Goal: Obtain resource: Download file/media

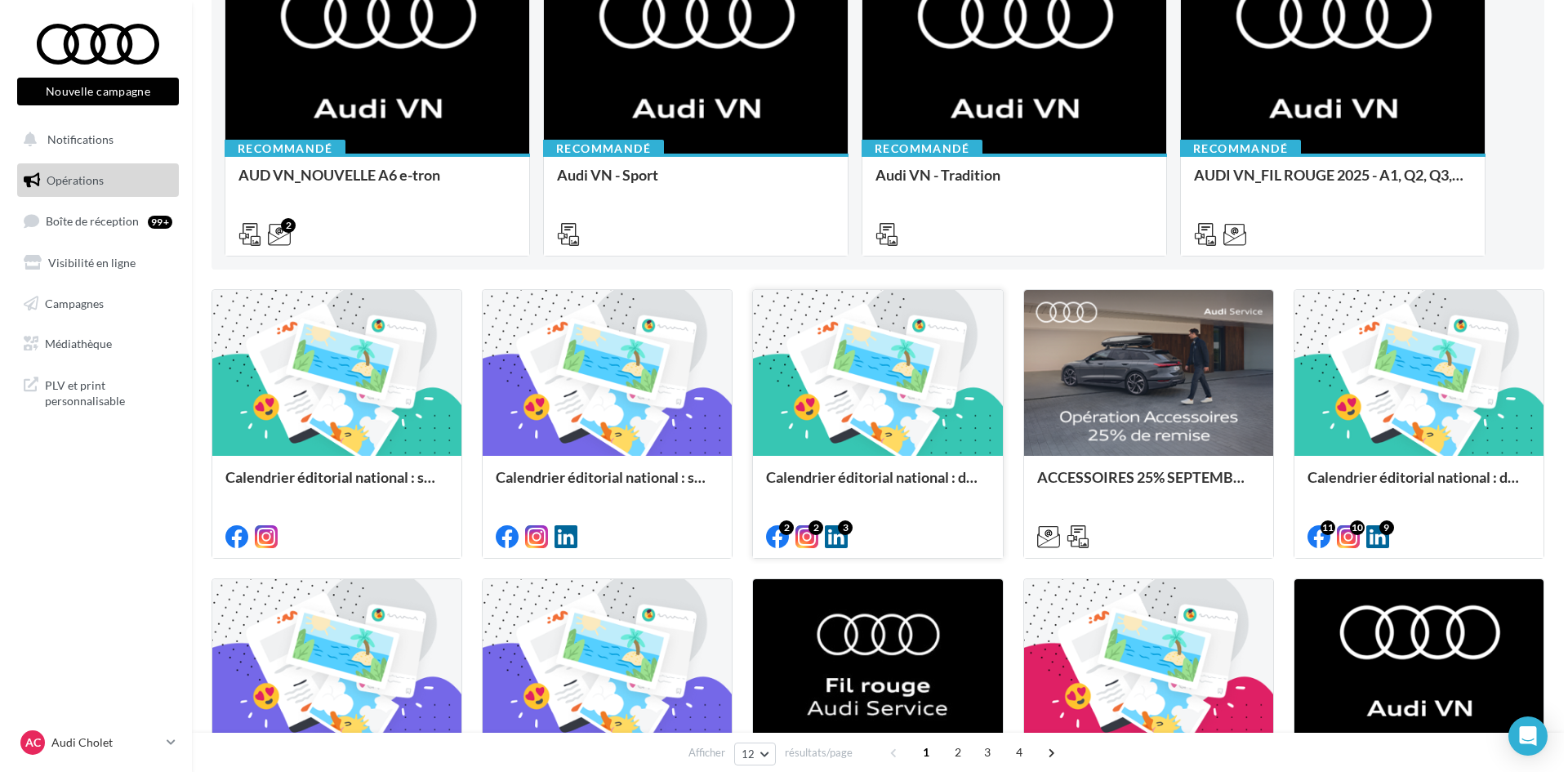
scroll to position [245, 0]
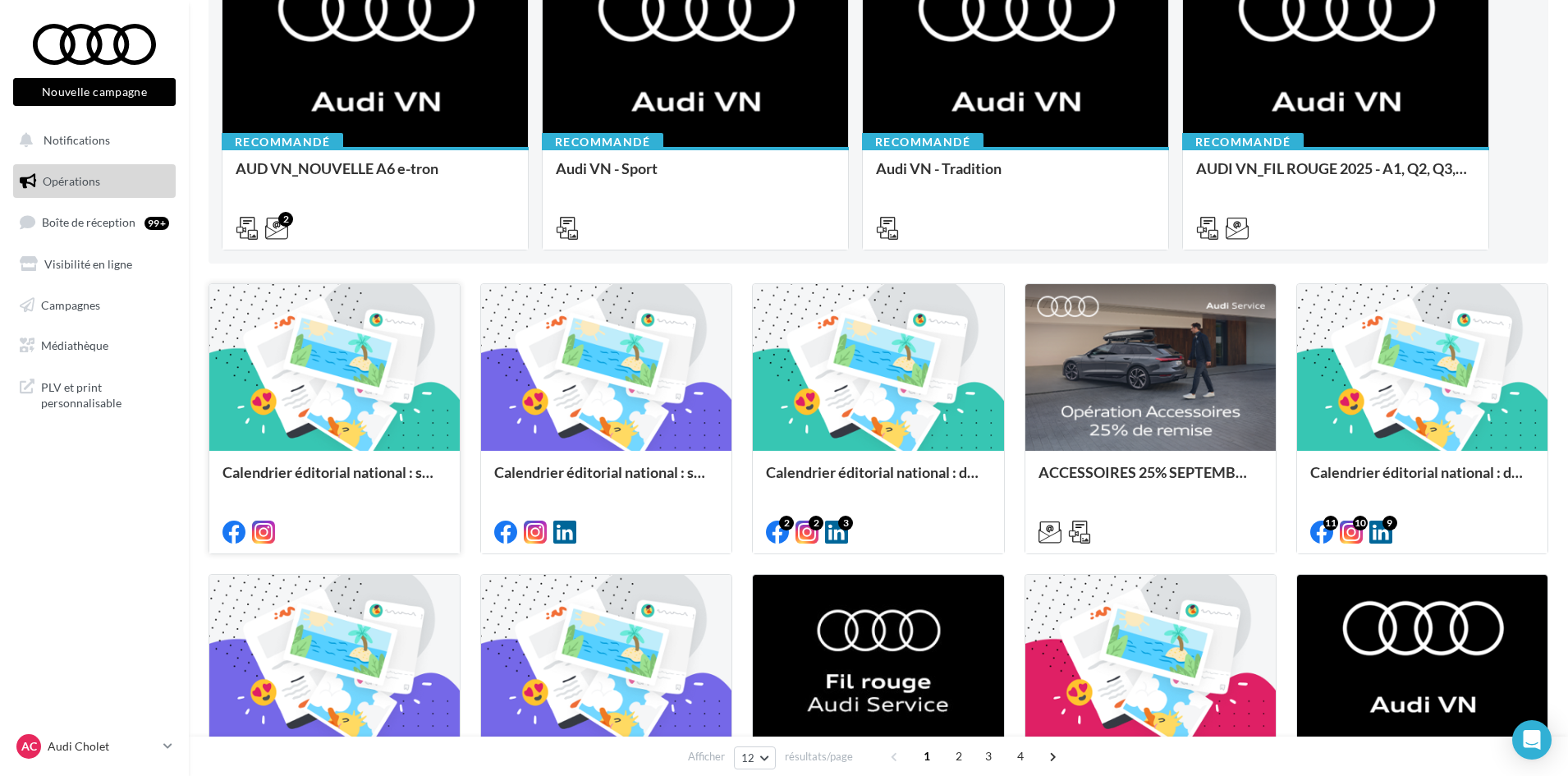
click at [338, 484] on div "Calendrier éditorial national : semaine du 15.09 au 21.09" at bounding box center [334, 480] width 224 height 33
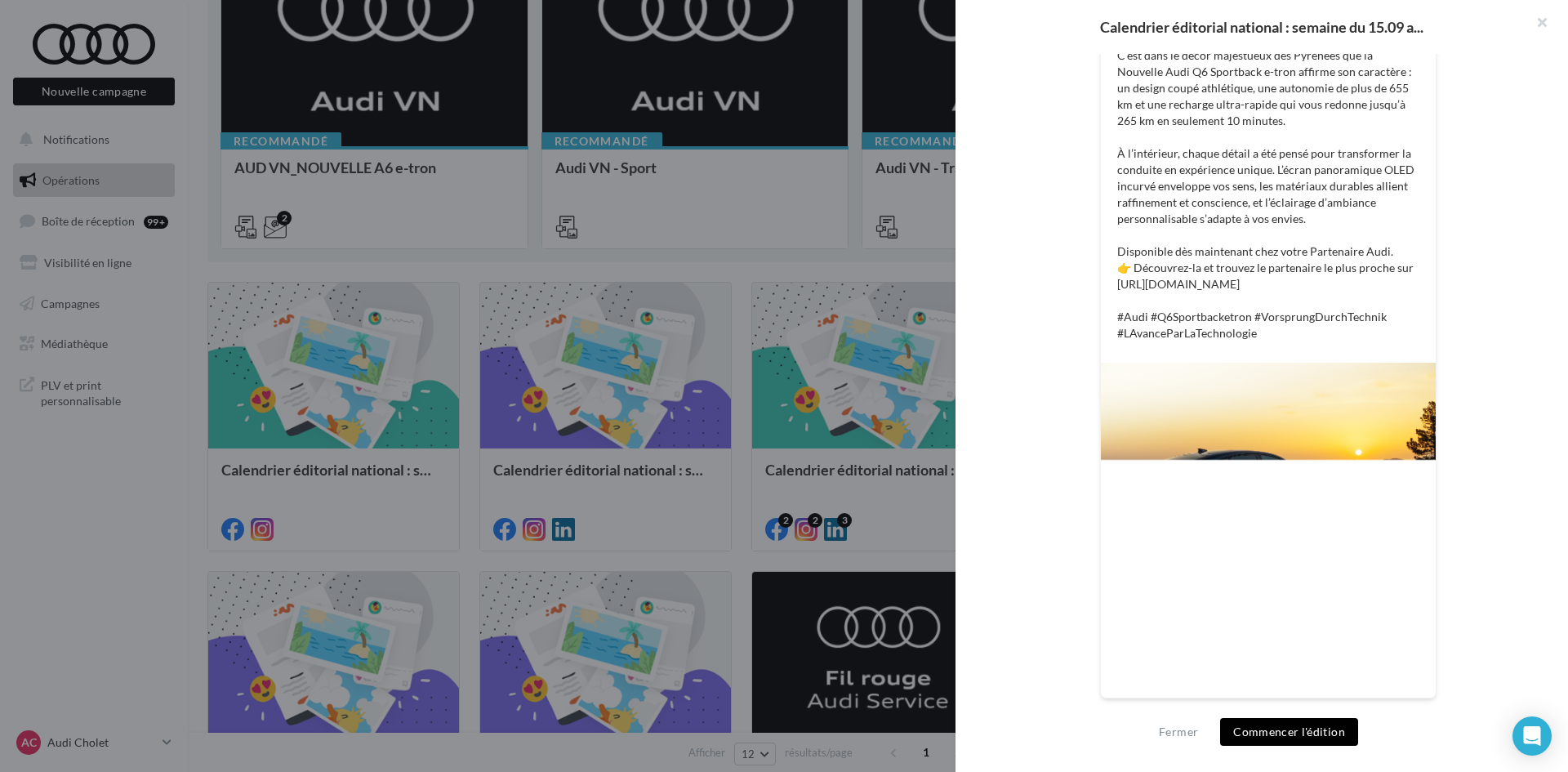
scroll to position [127, 0]
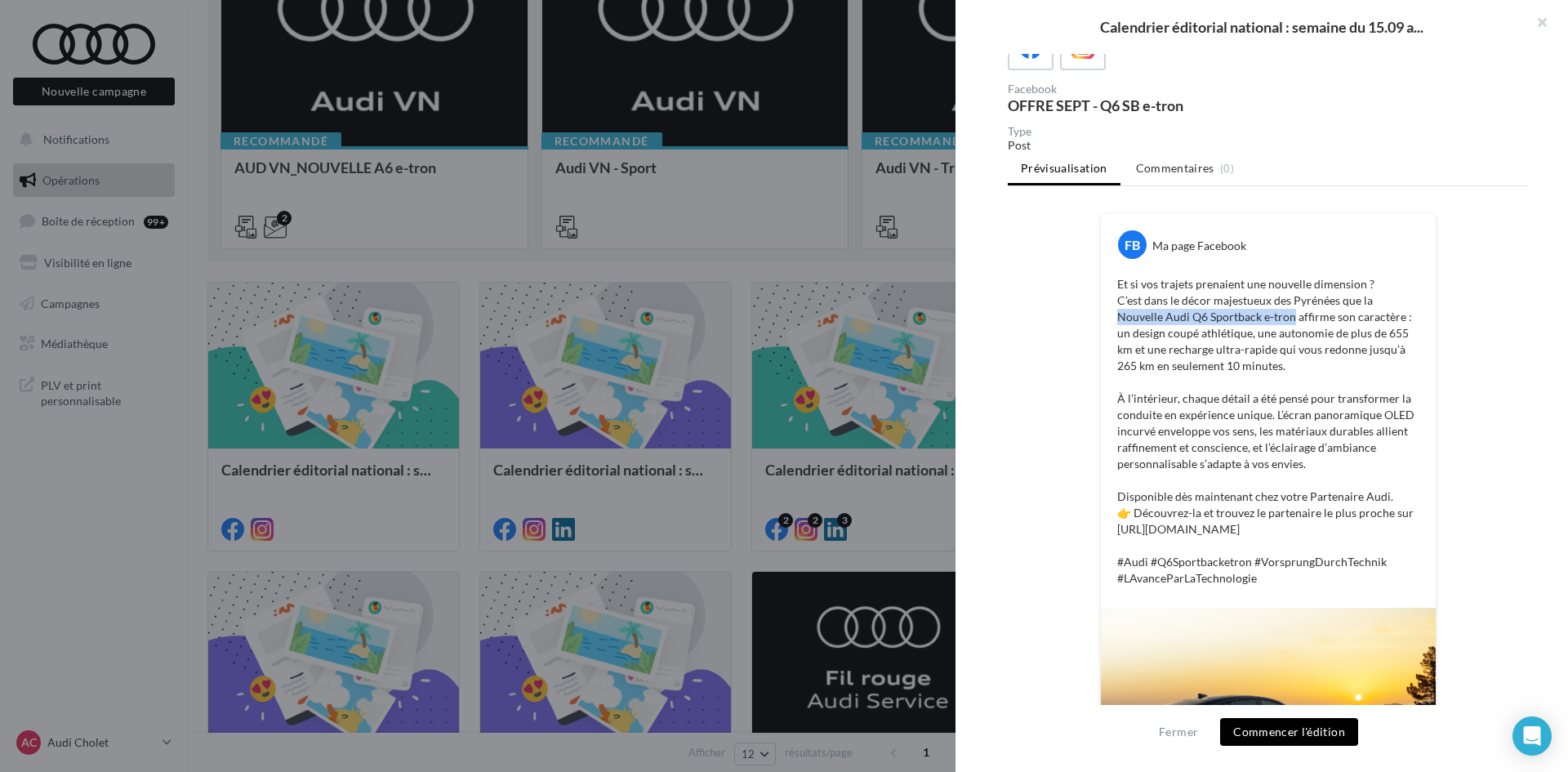
drag, startPoint x: 1116, startPoint y: 321, endPoint x: 1282, endPoint y: 324, distance: 166.0
click at [1282, 323] on p "Et si vos trajets prenaient une nouvelle dimension ? C’est dans le décor majest…" at bounding box center [1268, 431] width 302 height 310
copy p "Nouvelle Audi Q6 Sportback e-tro"
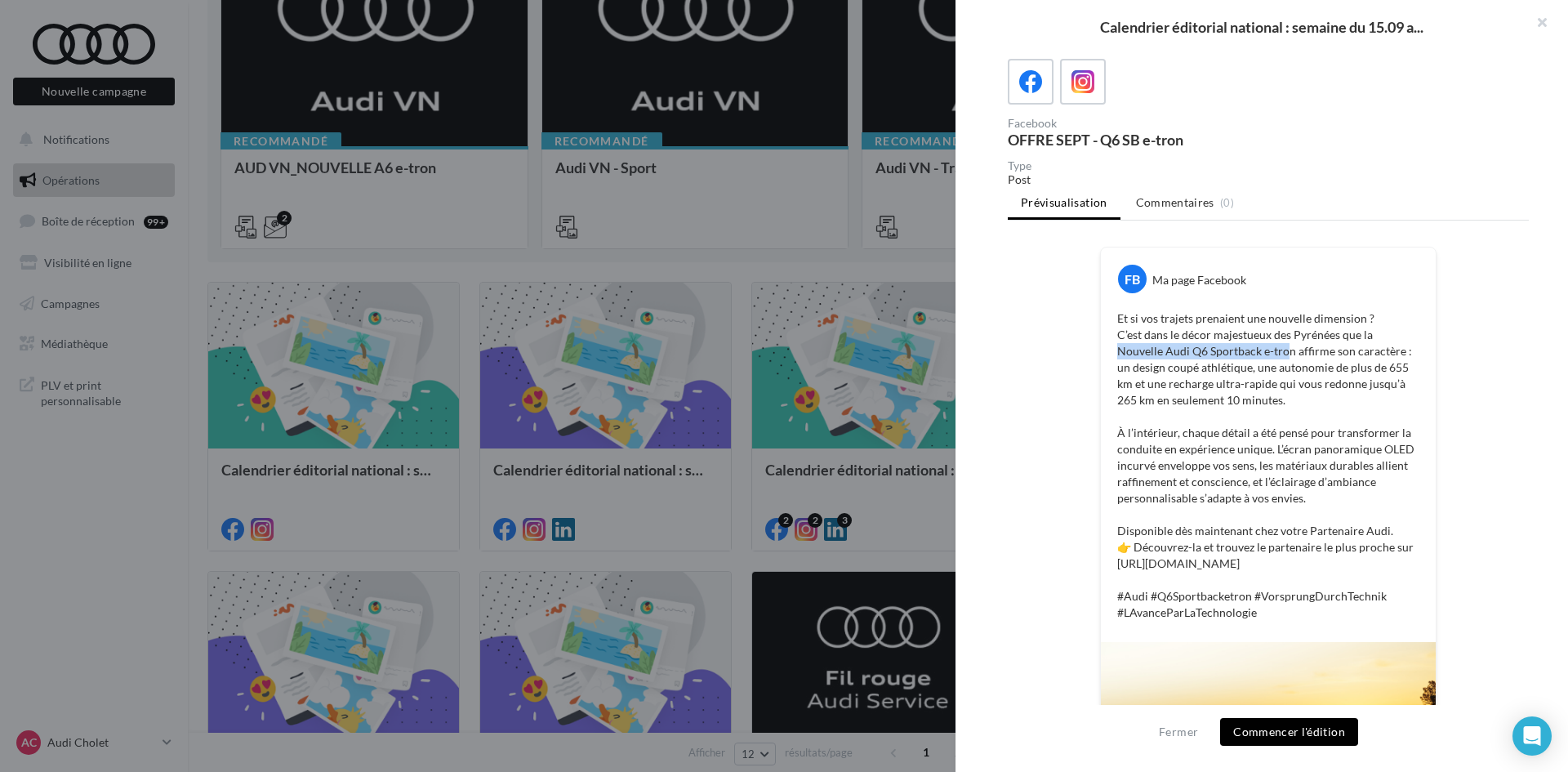
scroll to position [163, 0]
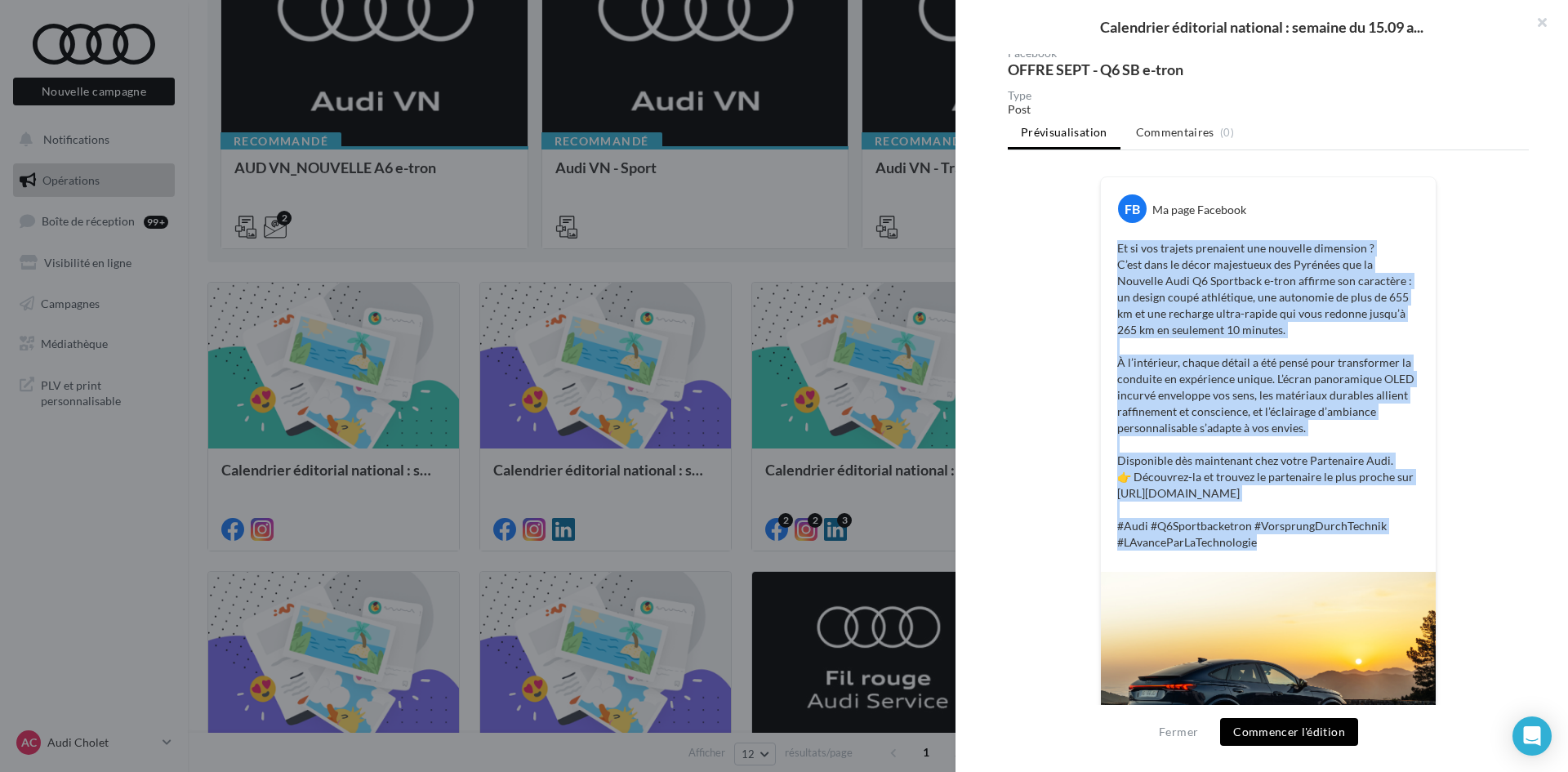
drag, startPoint x: 1253, startPoint y: 543, endPoint x: 1103, endPoint y: 229, distance: 348.0
click at [1103, 229] on div "FB Ma page Facebook Et si vos trajets prenaient une nouvelle dimension ? C’est …" at bounding box center [1268, 373] width 335 height 394
copy p "Et si vos trajets prenaient une nouvelle dimension ? C’est dans le décor majest…"
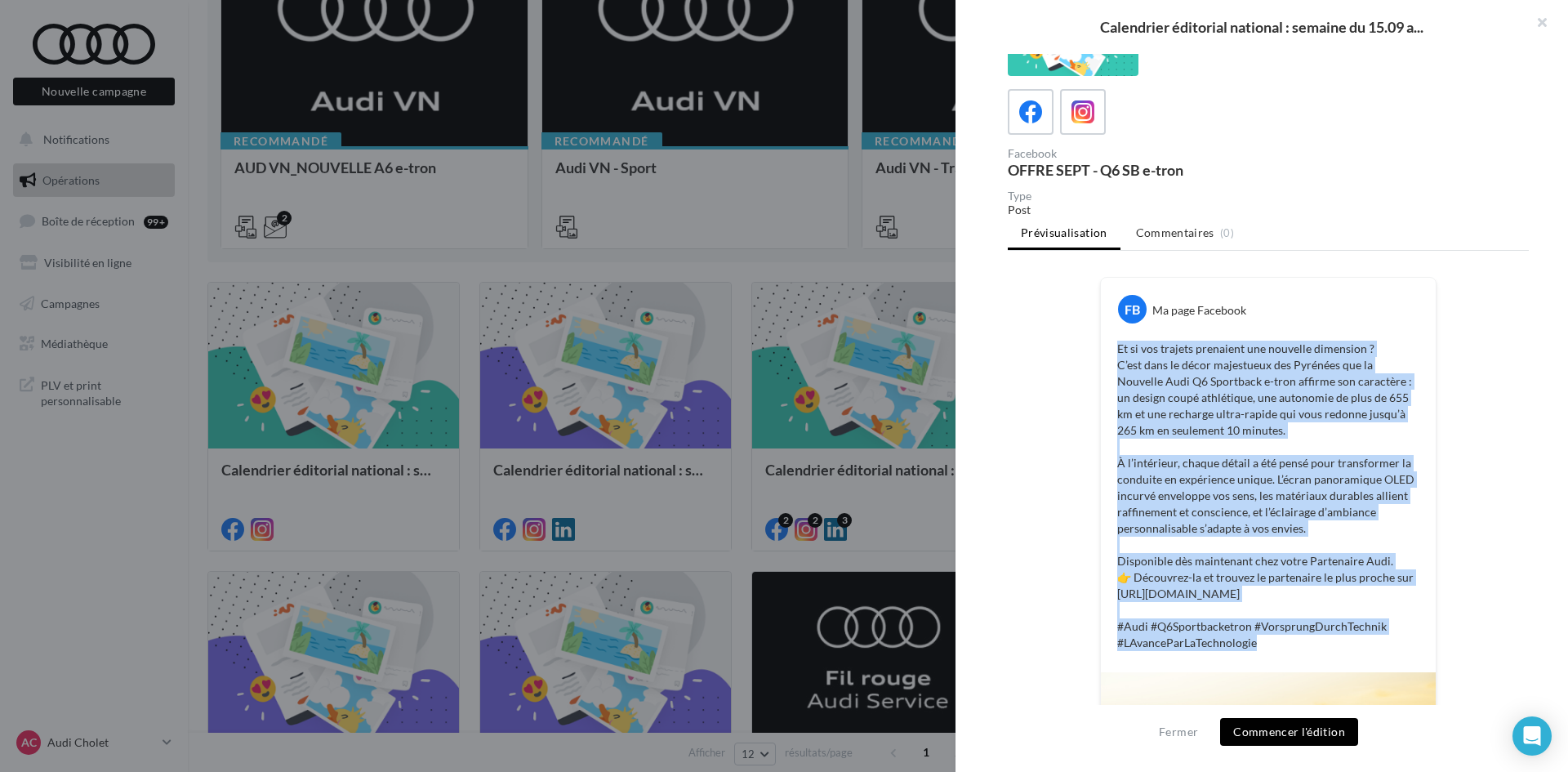
scroll to position [0, 0]
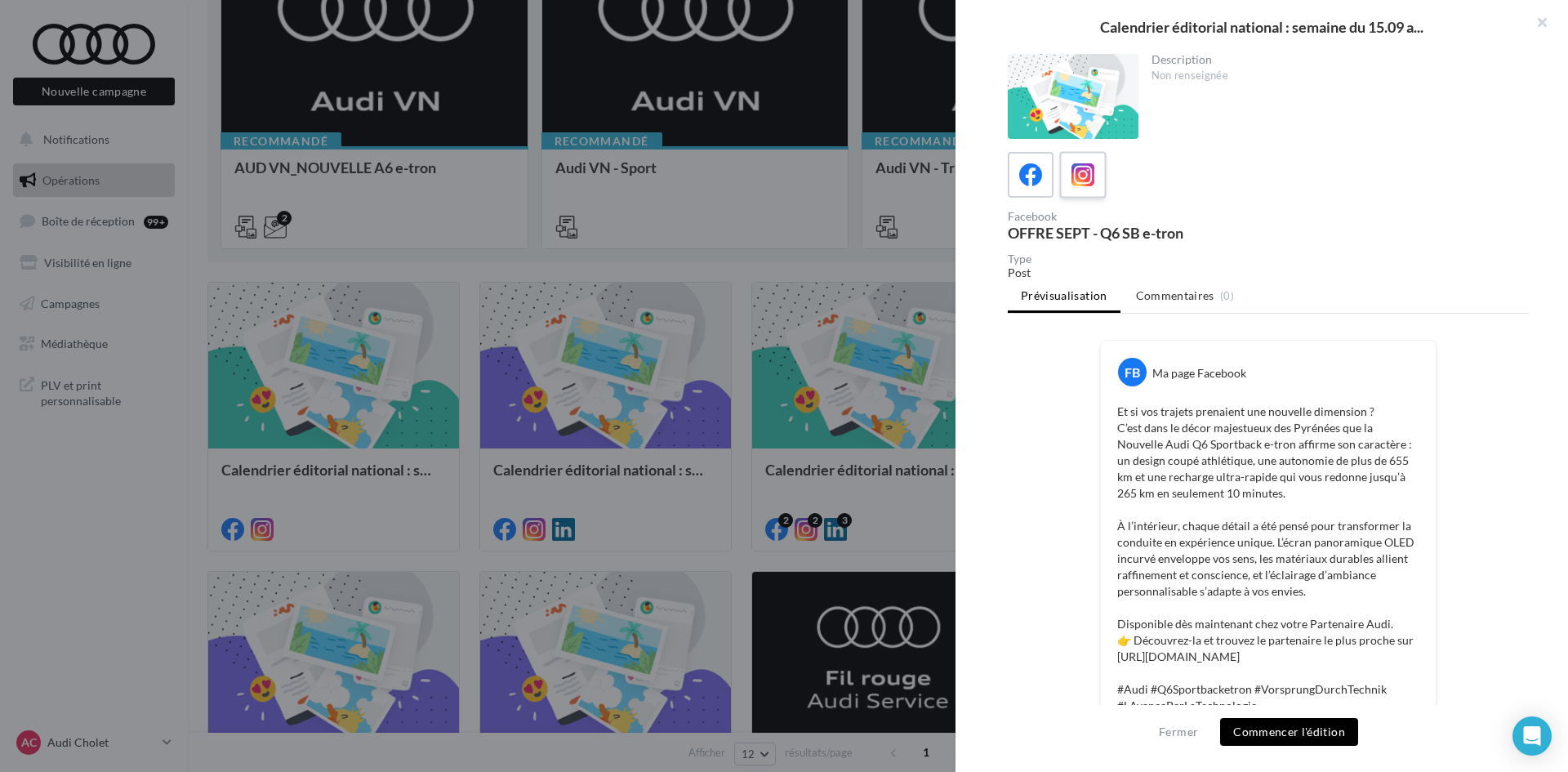
click at [1095, 201] on div "Facebook OFFRE SEPT - Q6 SB e-tron" at bounding box center [1268, 196] width 521 height 88
click at [1097, 173] on label at bounding box center [1082, 175] width 47 height 47
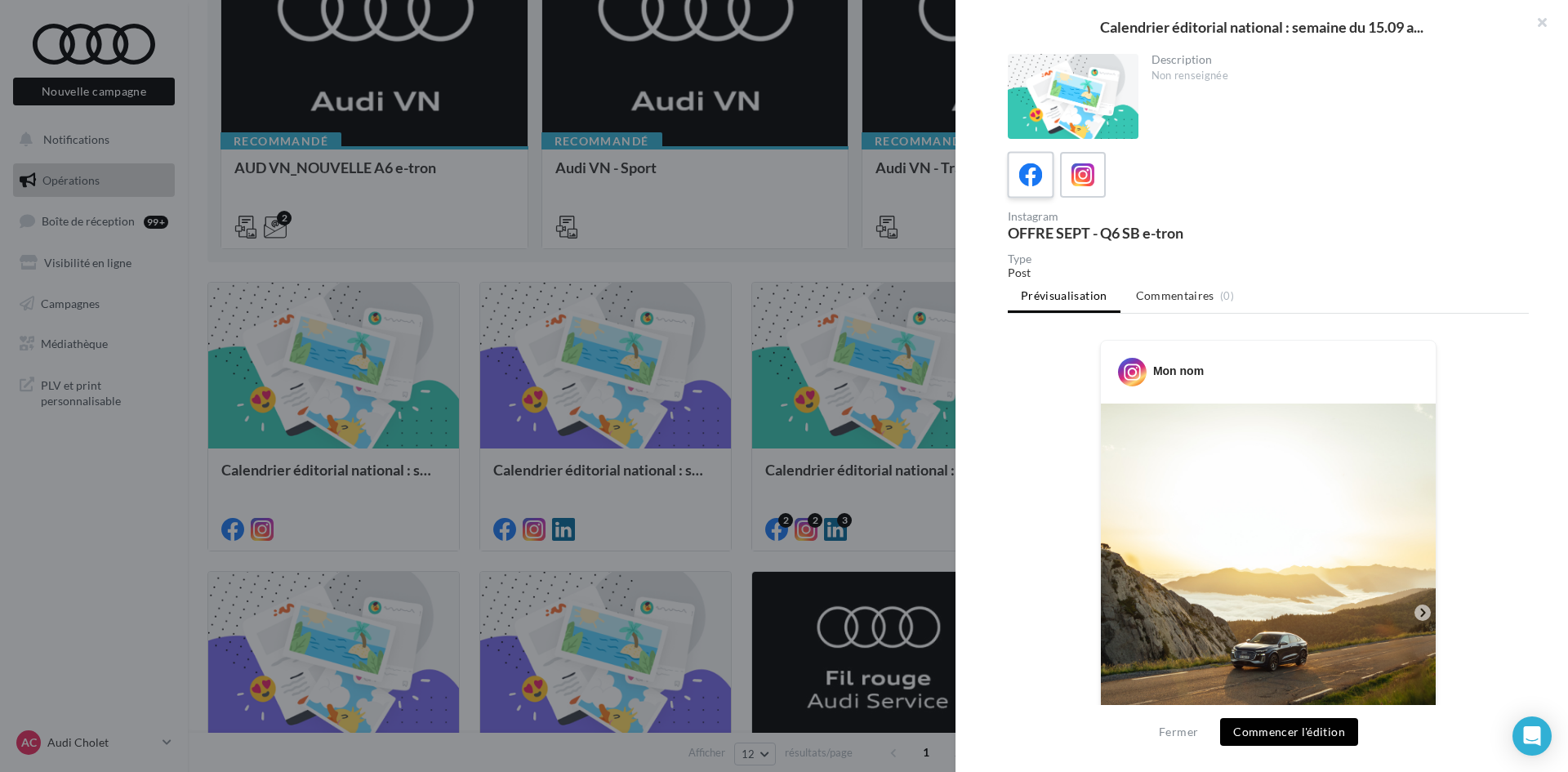
click at [1041, 174] on div at bounding box center [1031, 175] width 31 height 31
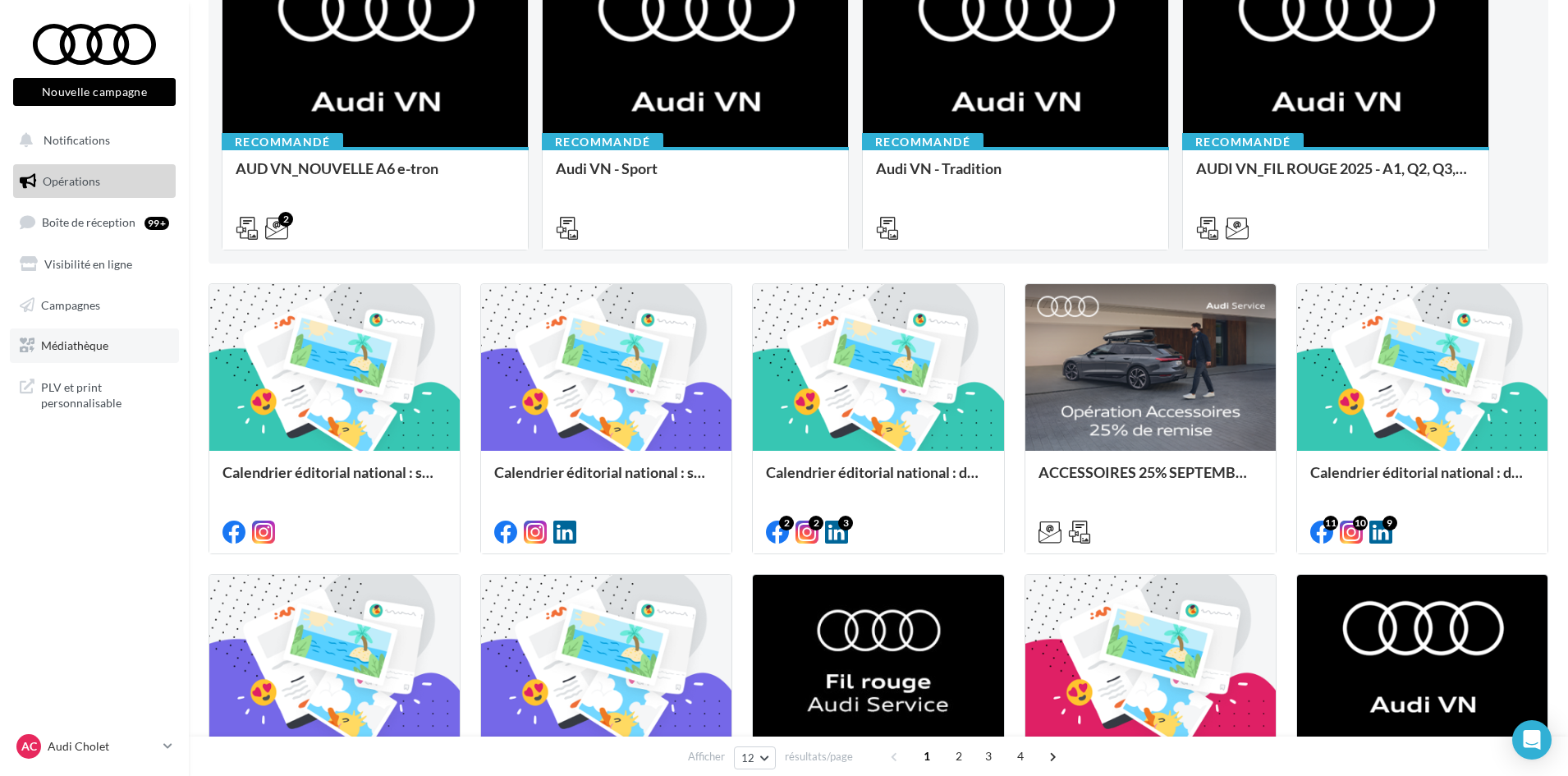
click at [92, 349] on span "Médiathèque" at bounding box center [74, 344] width 67 height 14
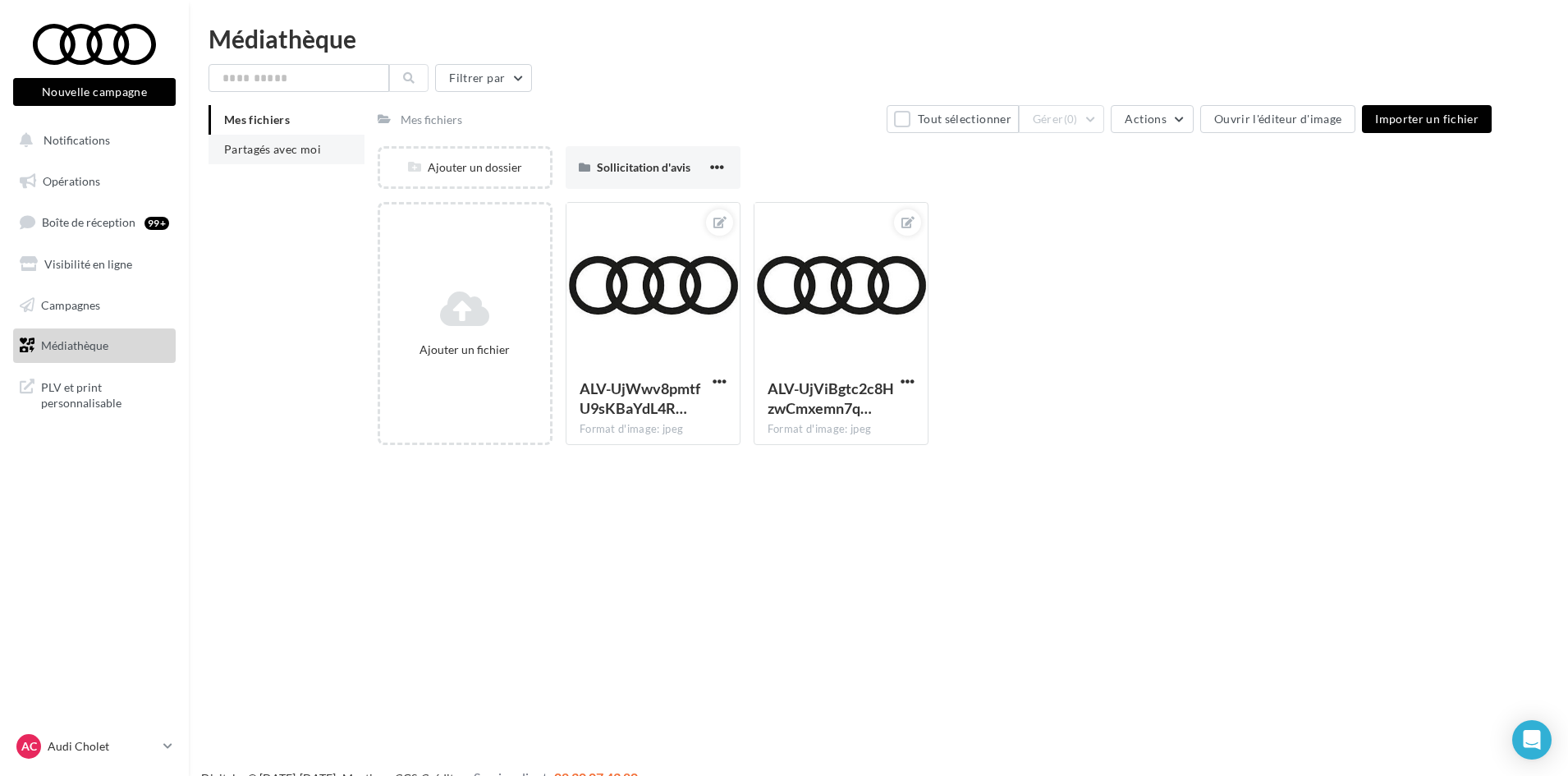
click at [301, 154] on span "Partagés avec moi" at bounding box center [272, 149] width 97 height 14
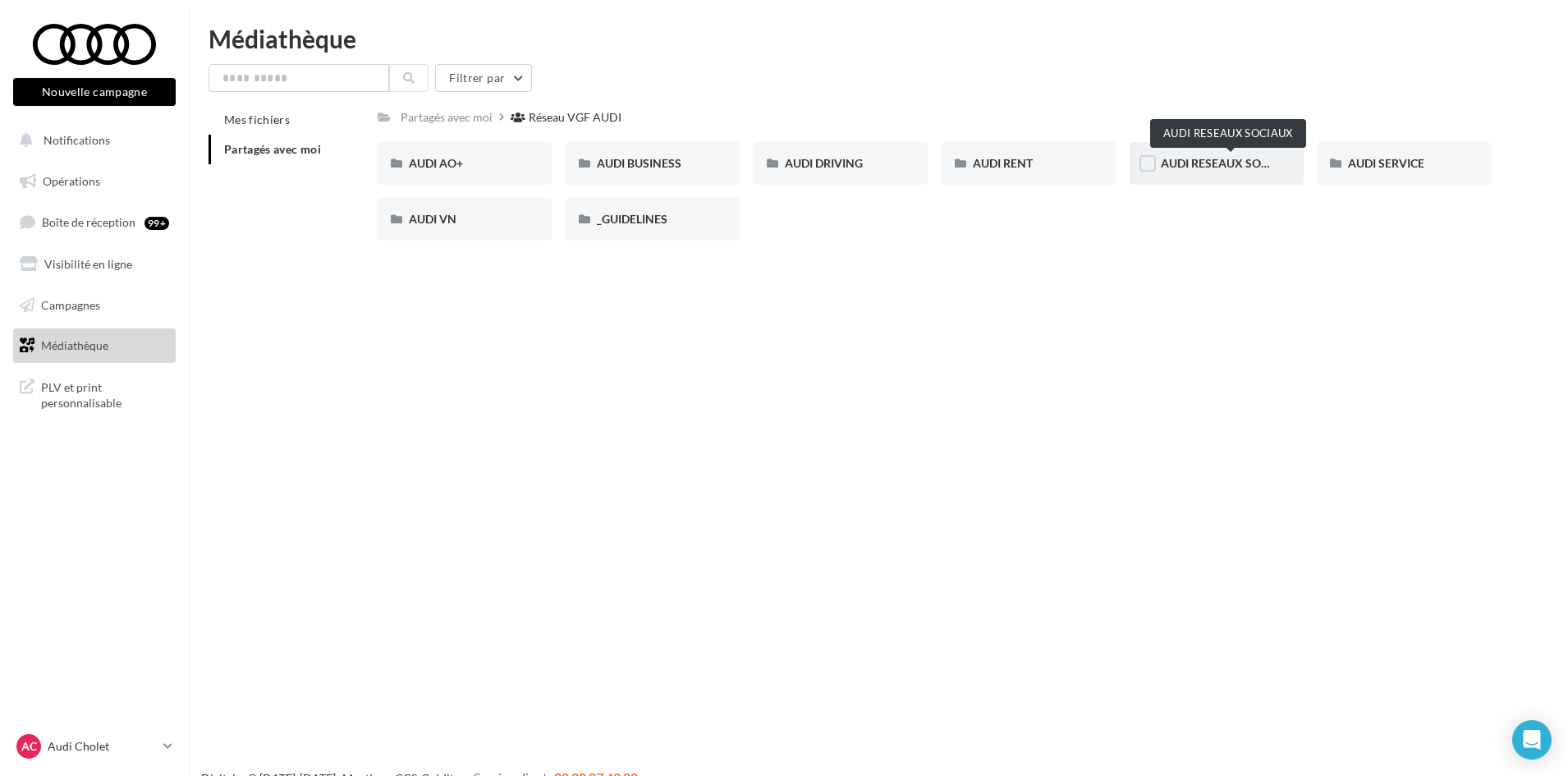
click at [1230, 160] on span "AUDI RESEAUX SOCIAUX" at bounding box center [1227, 162] width 135 height 14
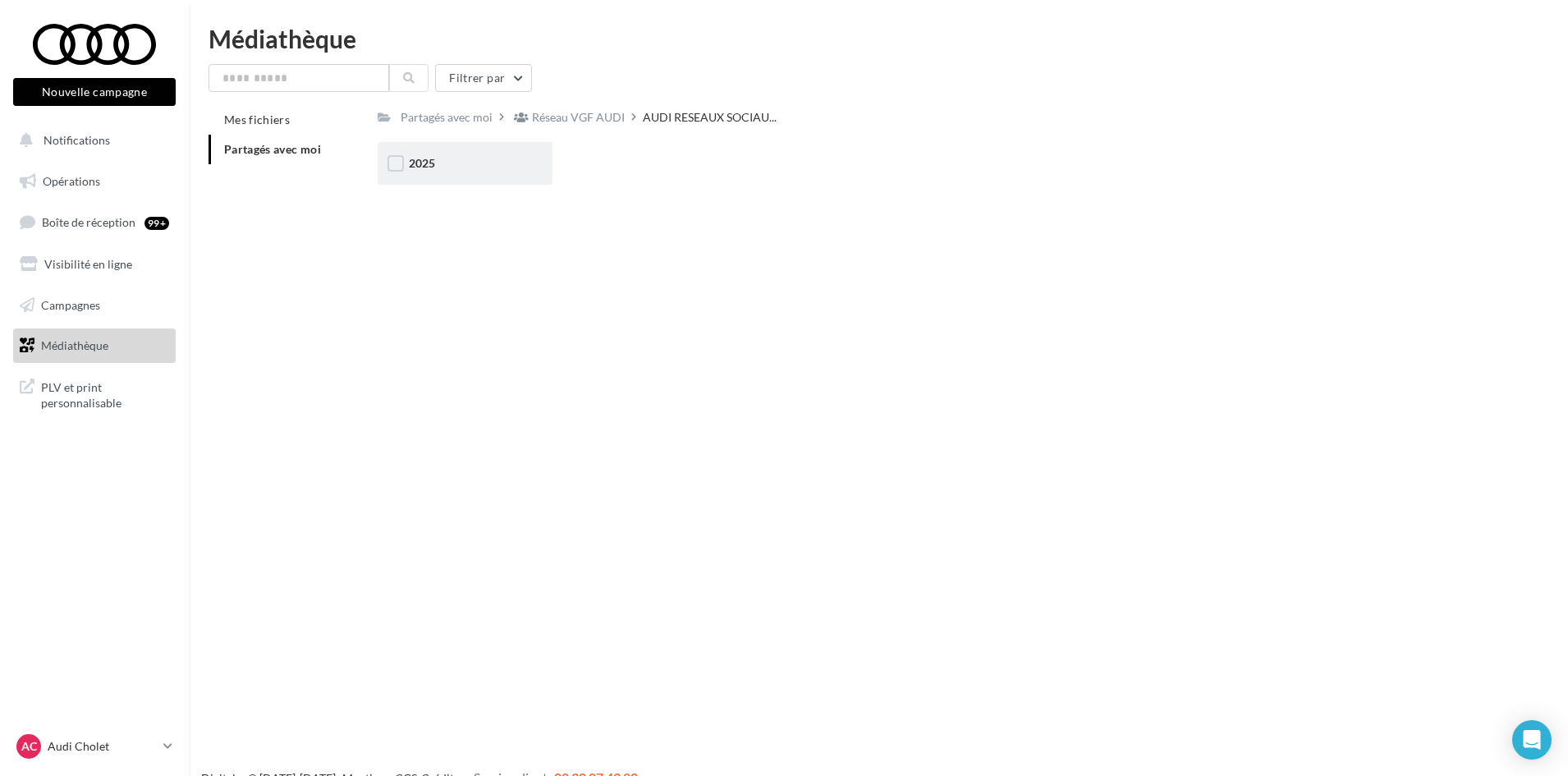
click at [508, 177] on div "2025" at bounding box center [465, 163] width 175 height 43
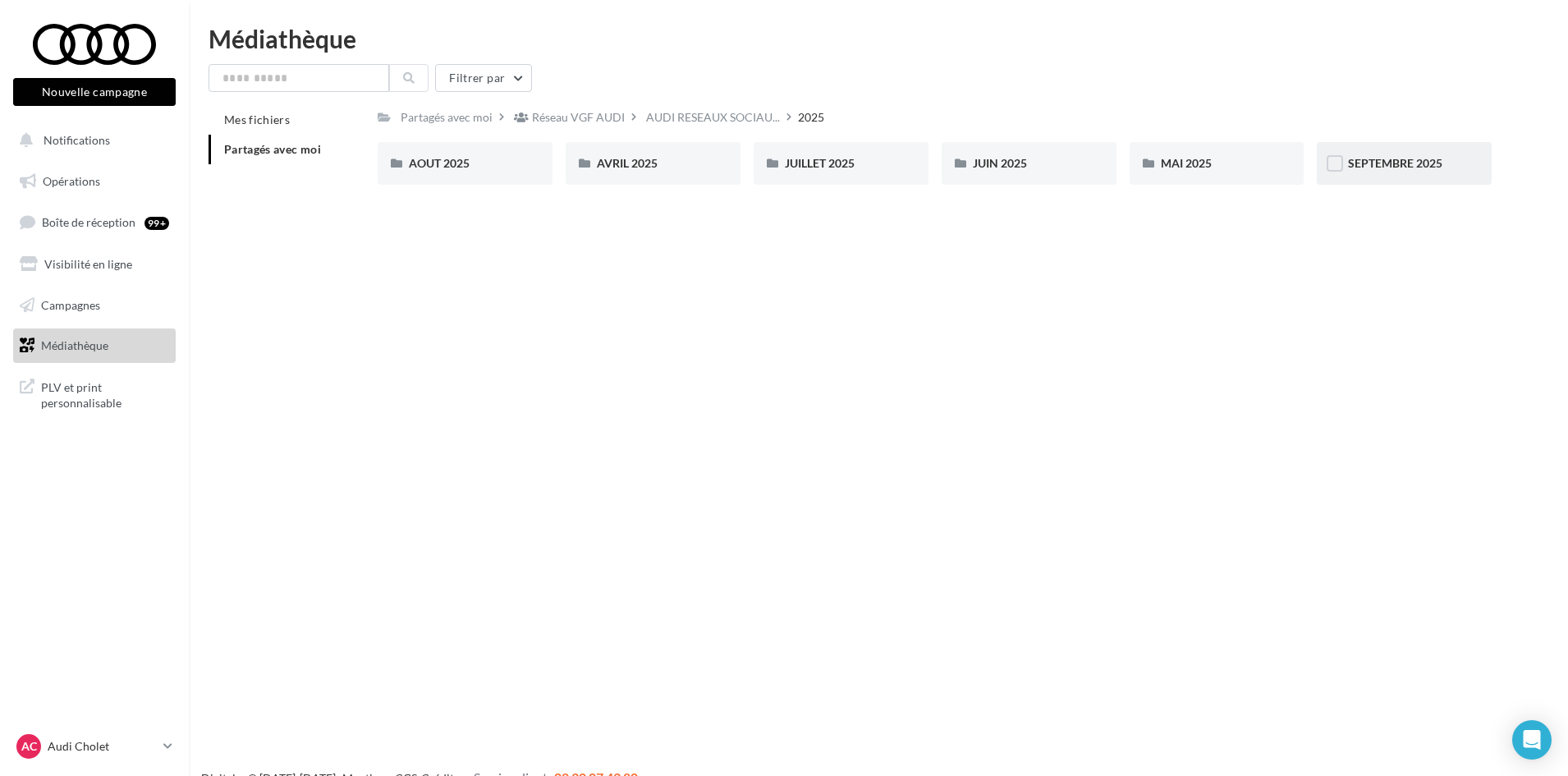
click at [1413, 150] on div "SEPTEMBRE 2025" at bounding box center [1403, 163] width 175 height 43
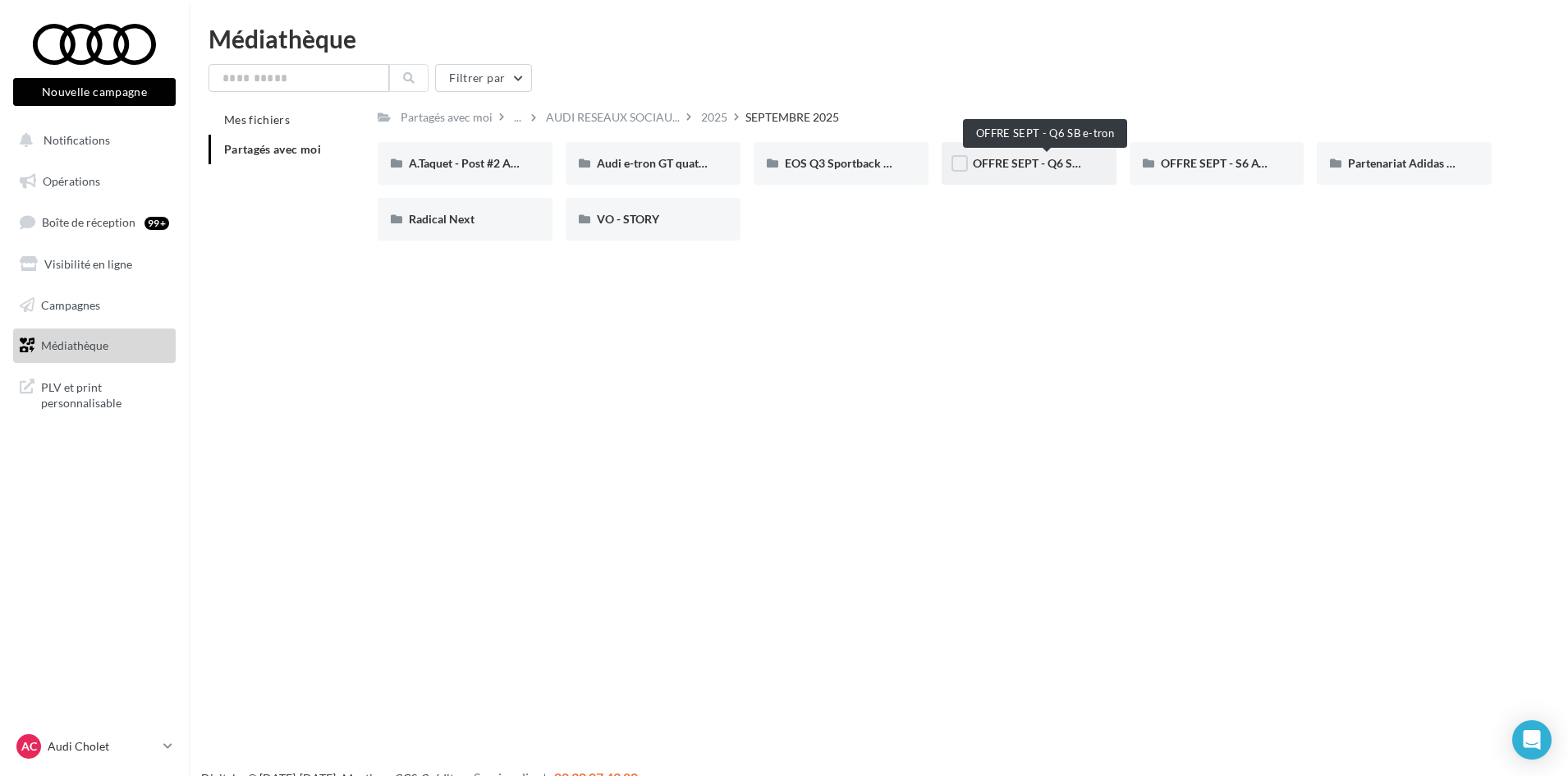
click at [1056, 165] on span "OFFRE SEPT - Q6 SB e-tron" at bounding box center [1043, 162] width 141 height 14
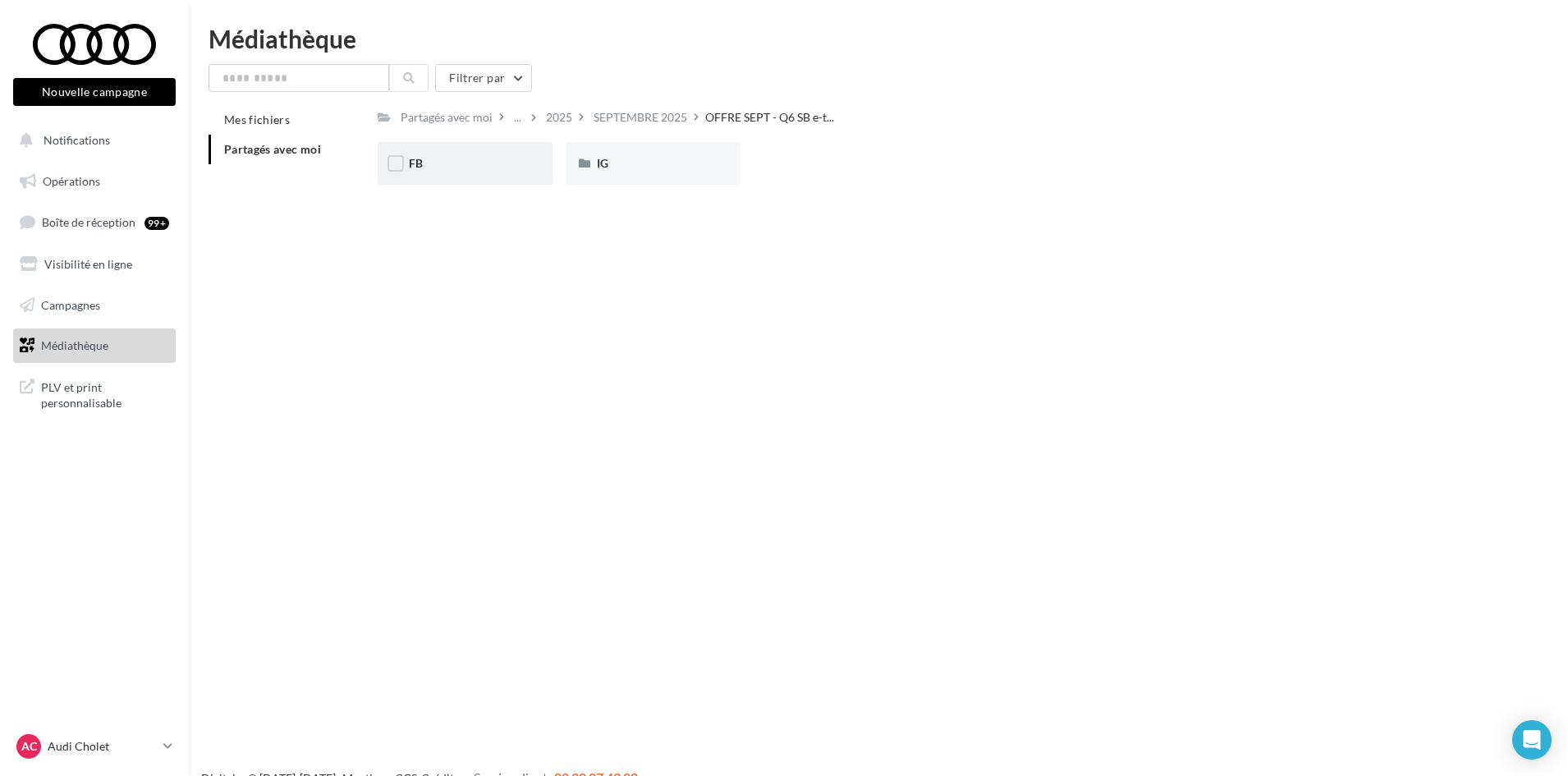
click at [512, 166] on div "FB" at bounding box center [465, 163] width 112 height 16
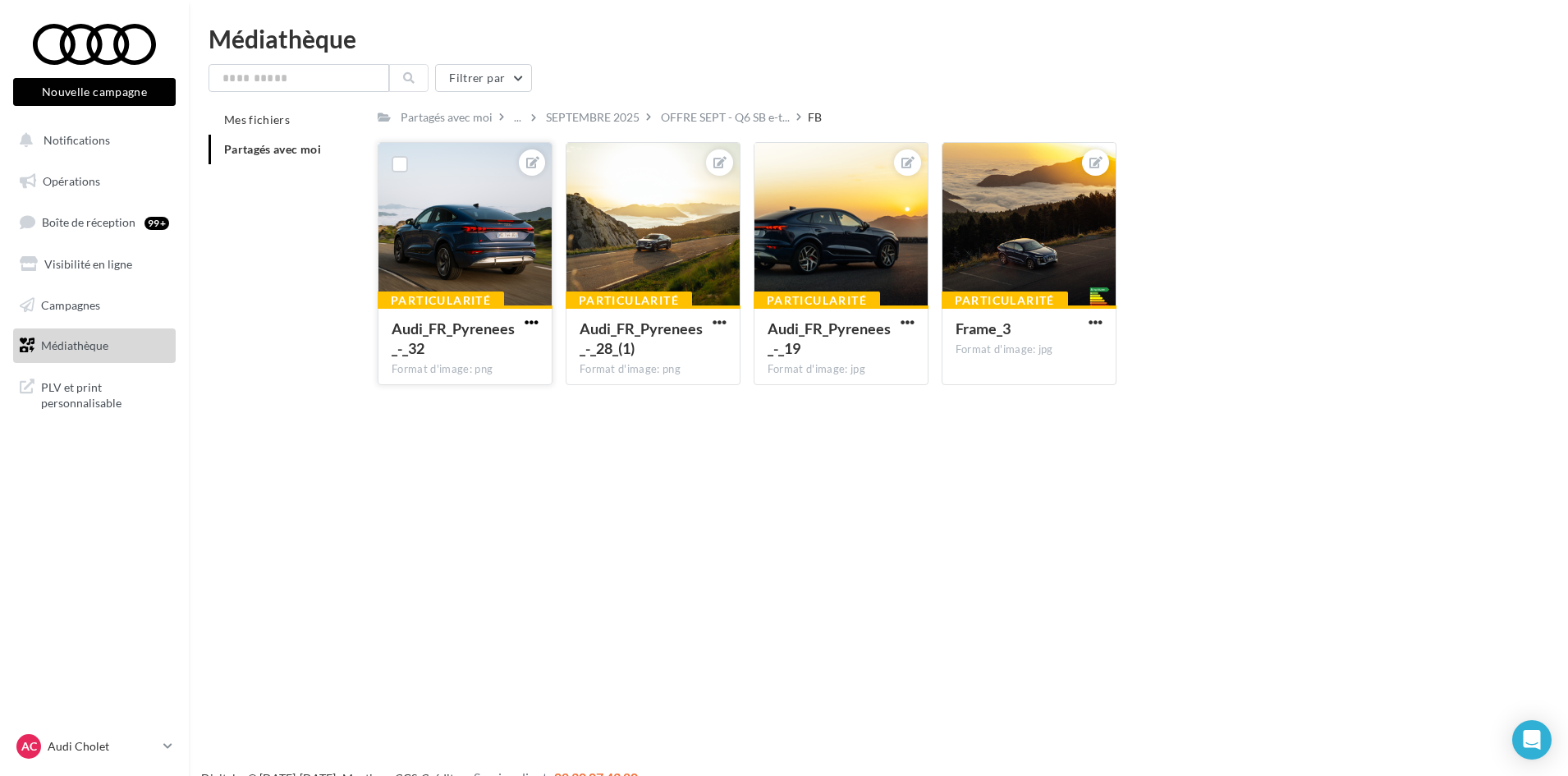
click at [531, 325] on span "button" at bounding box center [531, 322] width 14 height 14
click at [459, 398] on button "Télécharger" at bounding box center [455, 397] width 173 height 43
click at [712, 325] on span "button" at bounding box center [719, 322] width 14 height 14
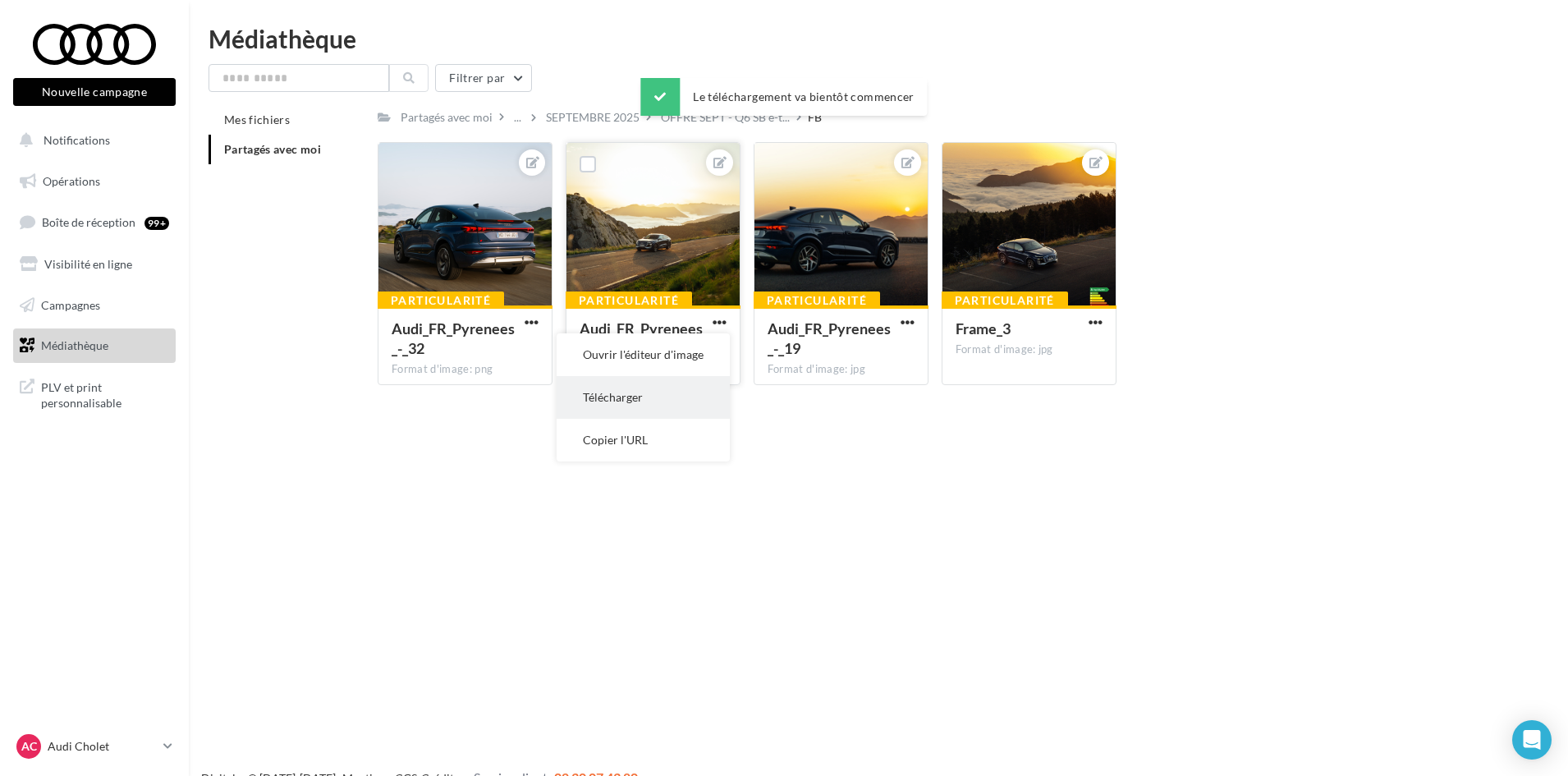
click at [630, 398] on button "Télécharger" at bounding box center [643, 397] width 173 height 43
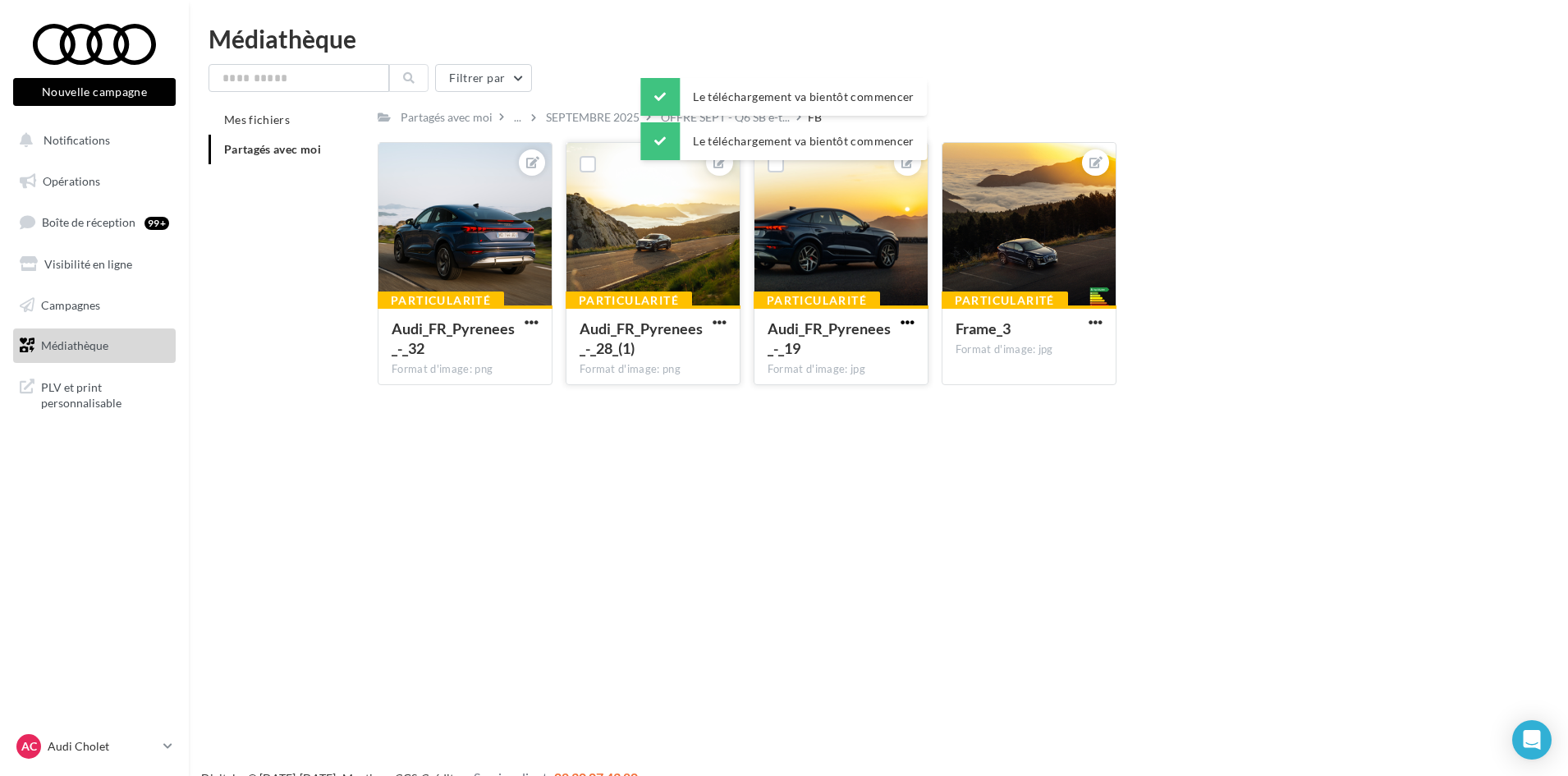
click at [907, 320] on span "button" at bounding box center [906, 322] width 14 height 14
click at [807, 402] on button "Télécharger" at bounding box center [830, 397] width 173 height 43
click at [1089, 323] on span "button" at bounding box center [1095, 322] width 14 height 14
click at [1030, 385] on button "Télécharger" at bounding box center [1019, 397] width 173 height 43
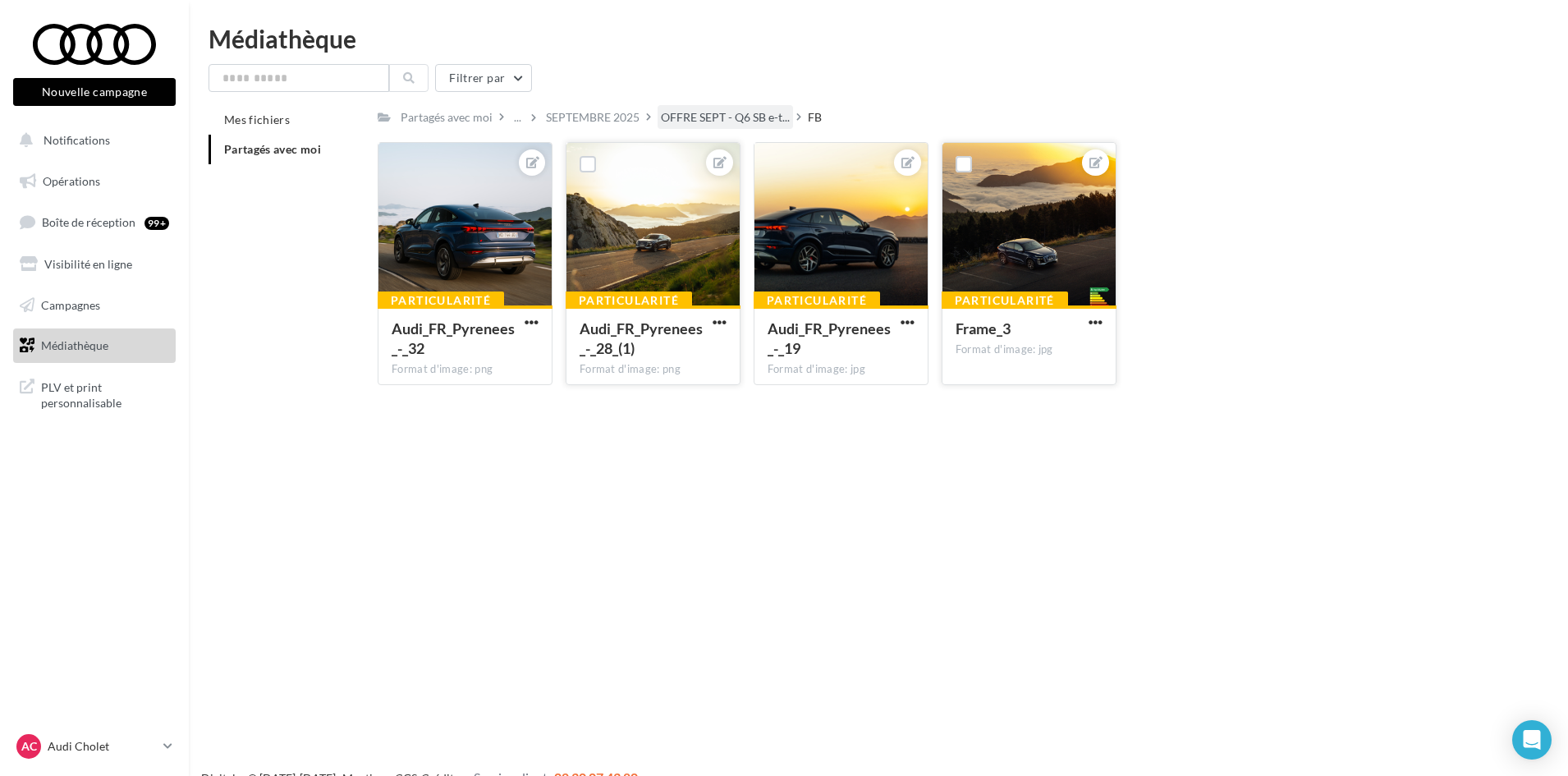
click at [753, 116] on span "OFFRE SEPT - Q6 SB e-t..." at bounding box center [725, 117] width 129 height 16
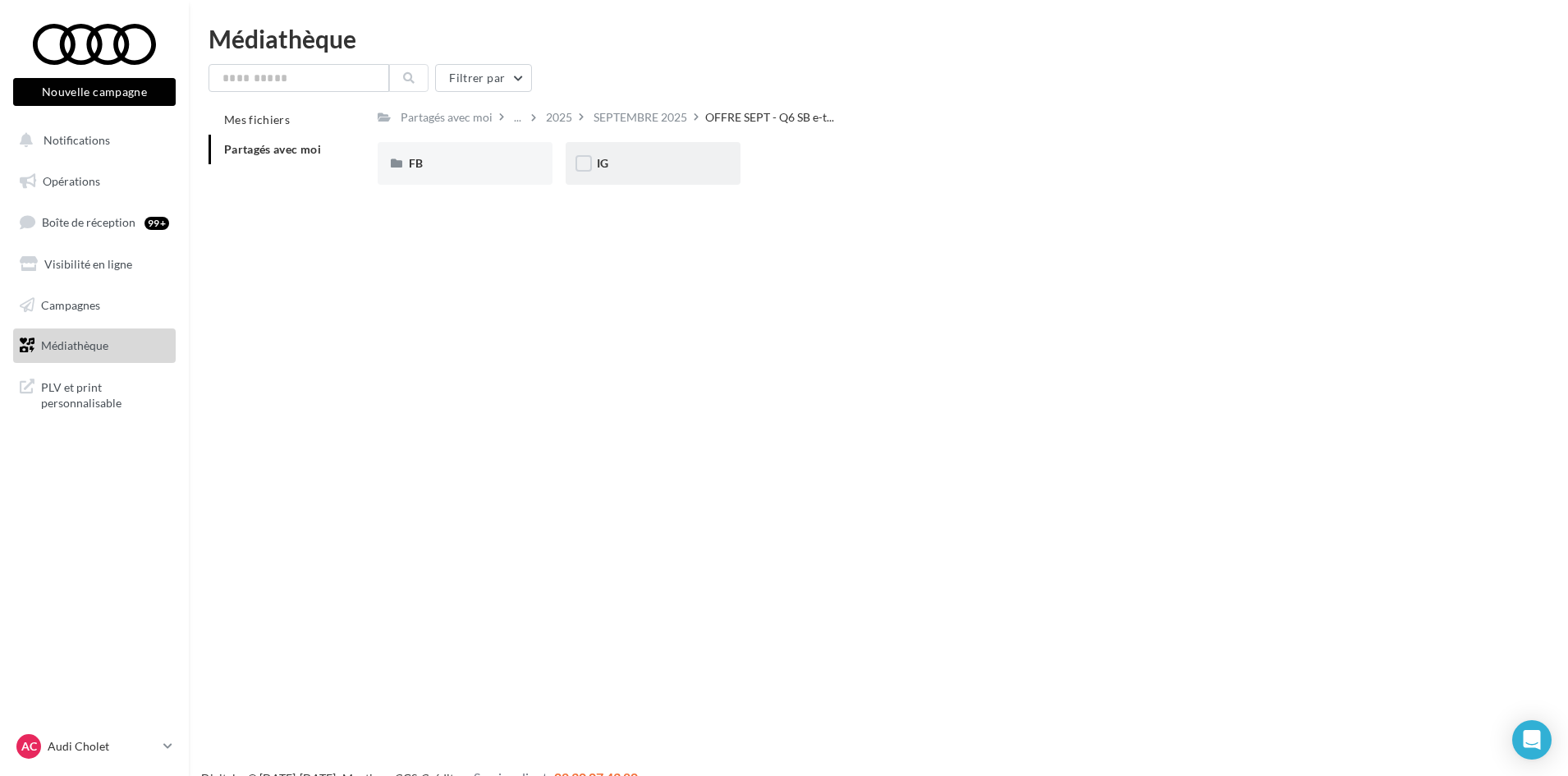
click at [669, 169] on div "IG" at bounding box center [653, 163] width 112 height 16
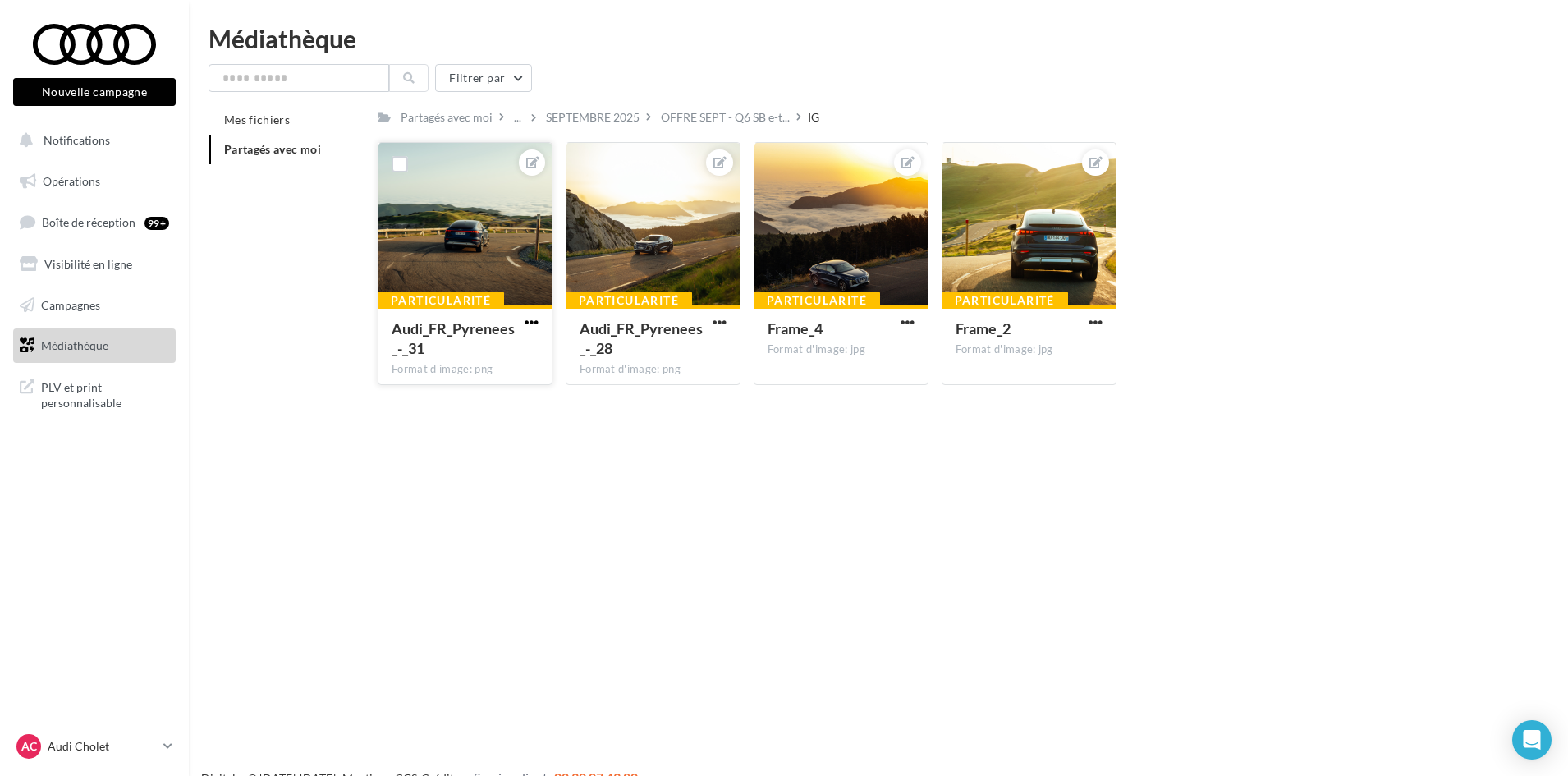
click at [535, 322] on span "button" at bounding box center [531, 322] width 14 height 14
click at [498, 365] on button "Ouvrir l'éditeur d'image" at bounding box center [455, 354] width 173 height 43
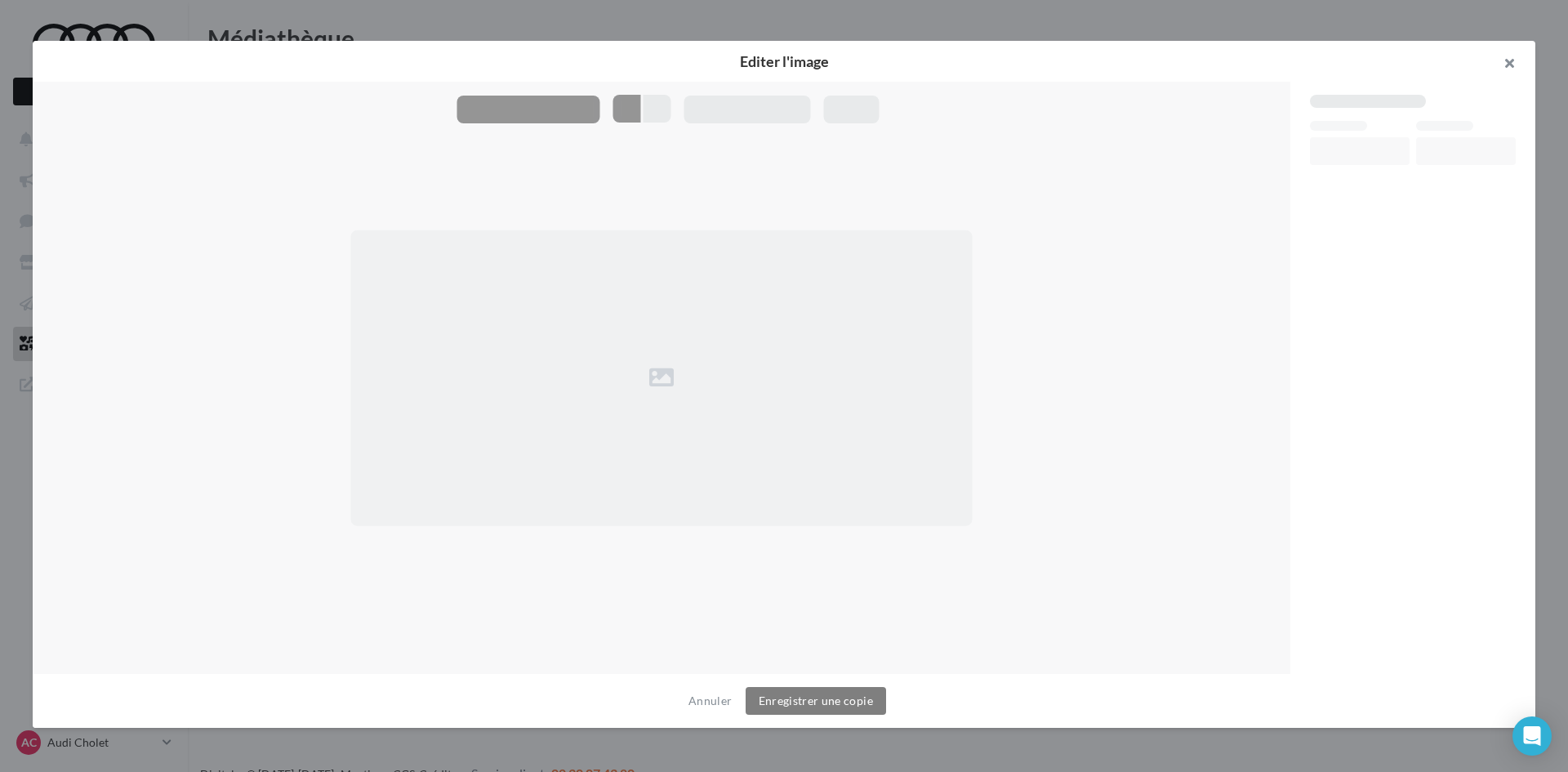
click at [1508, 65] on button "button" at bounding box center [1502, 65] width 65 height 49
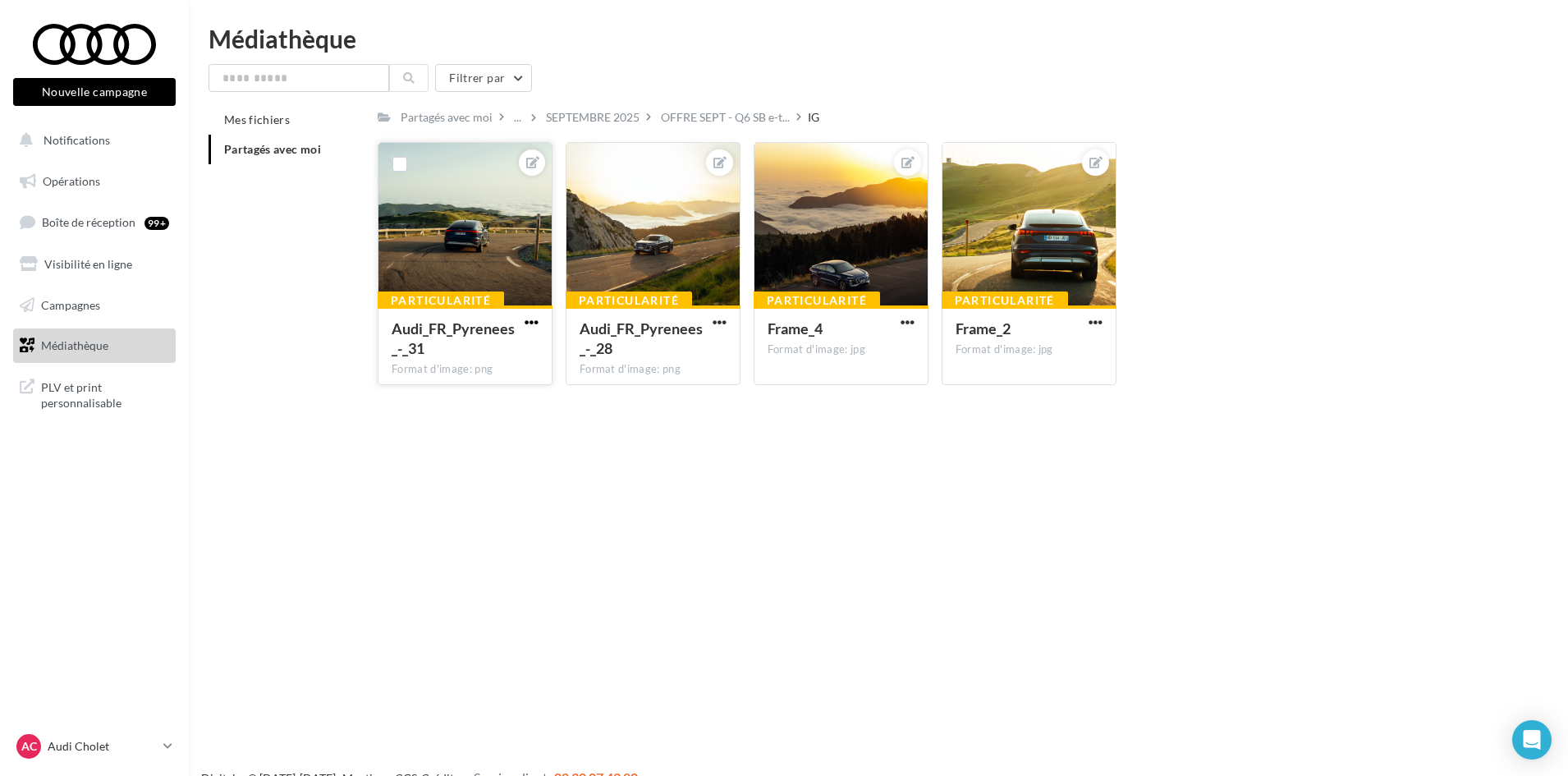
click at [528, 315] on span "button" at bounding box center [531, 322] width 14 height 14
drag, startPoint x: 432, startPoint y: 406, endPoint x: 624, endPoint y: 395, distance: 192.3
click at [432, 407] on button "Télécharger" at bounding box center [455, 397] width 173 height 43
click at [716, 322] on span "button" at bounding box center [719, 322] width 14 height 14
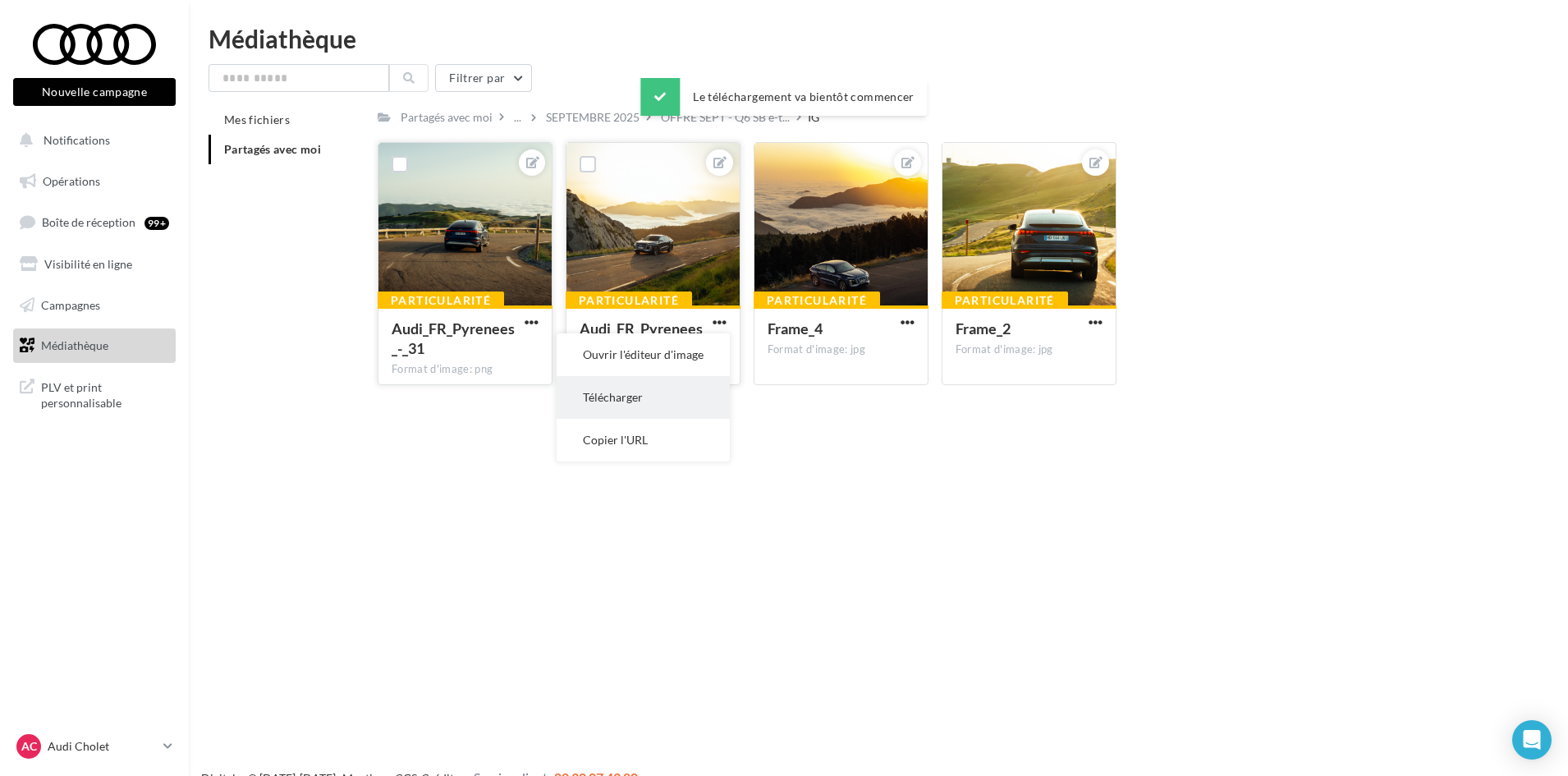
click at [671, 393] on button "Télécharger" at bounding box center [643, 397] width 173 height 43
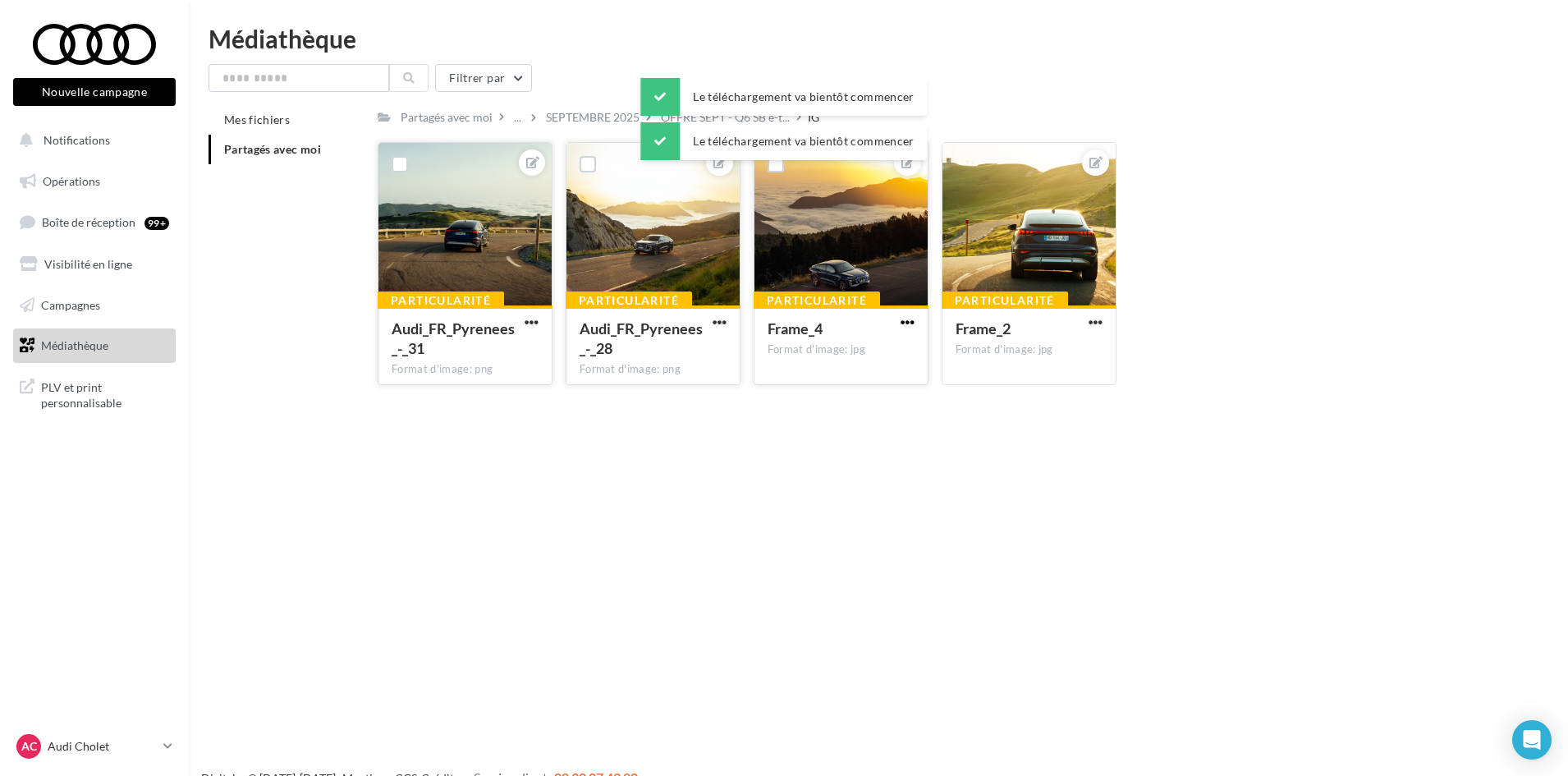
click at [905, 320] on span "button" at bounding box center [906, 322] width 14 height 14
drag, startPoint x: 850, startPoint y: 390, endPoint x: 906, endPoint y: 385, distance: 56.2
click at [849, 391] on button "Télécharger" at bounding box center [830, 397] width 173 height 43
click at [1090, 318] on span "button" at bounding box center [1095, 322] width 14 height 14
click at [1034, 392] on button "Télécharger" at bounding box center [1019, 397] width 173 height 43
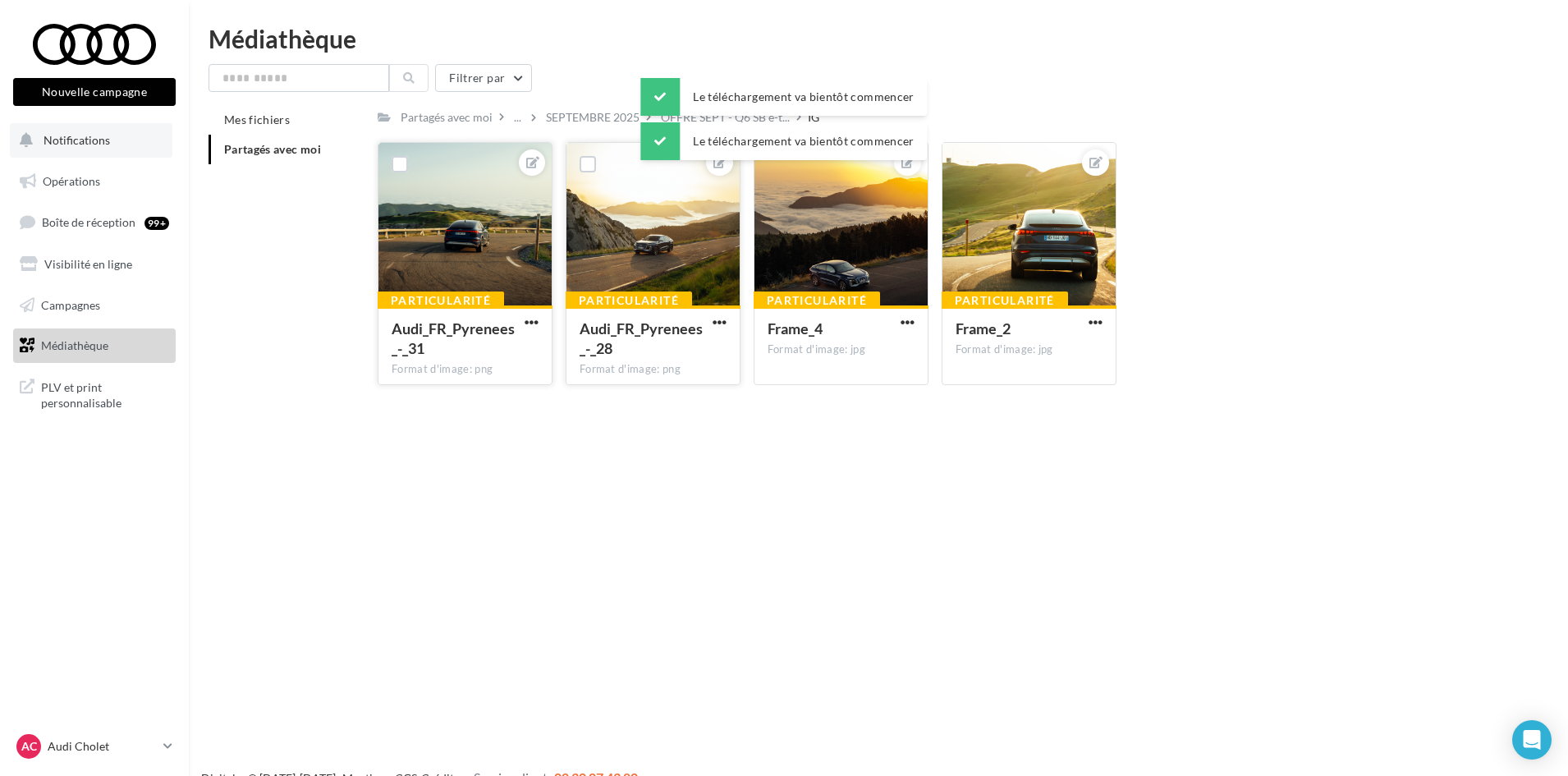
click at [72, 136] on span "Notifications" at bounding box center [76, 140] width 66 height 14
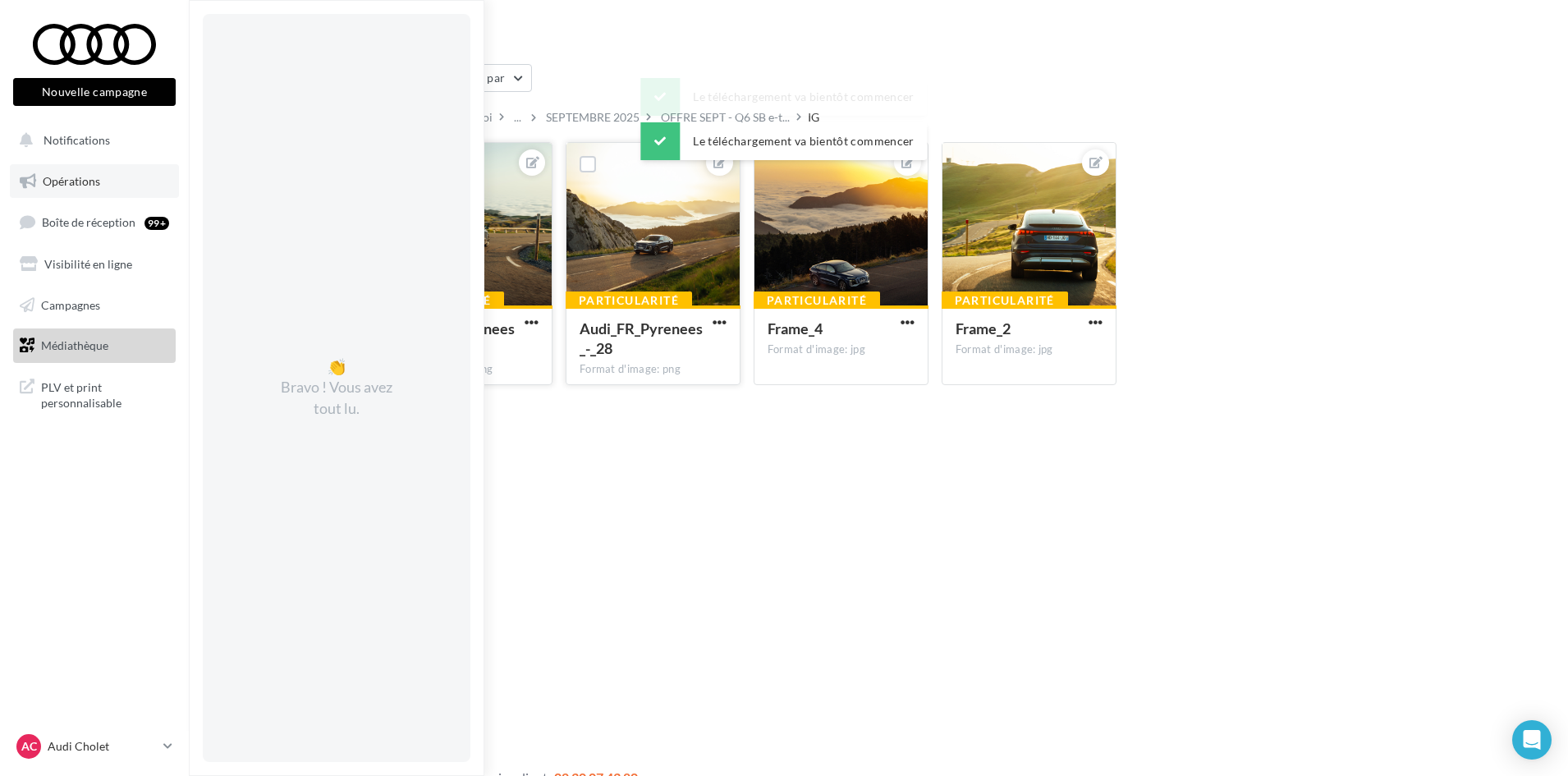
drag, startPoint x: 73, startPoint y: 177, endPoint x: 100, endPoint y: 197, distance: 33.6
click at [73, 178] on span "Opérations" at bounding box center [71, 180] width 57 height 14
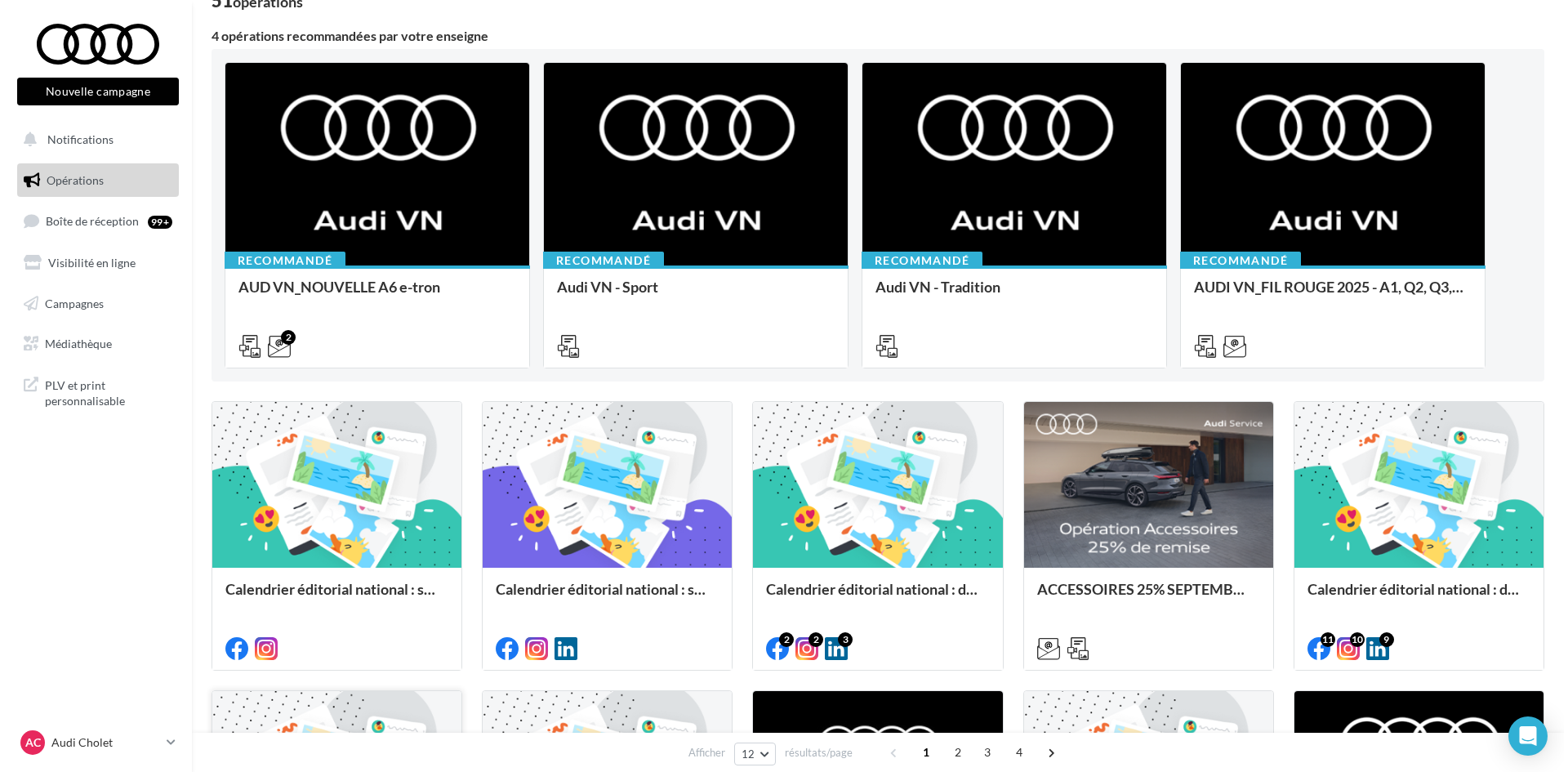
scroll to position [245, 0]
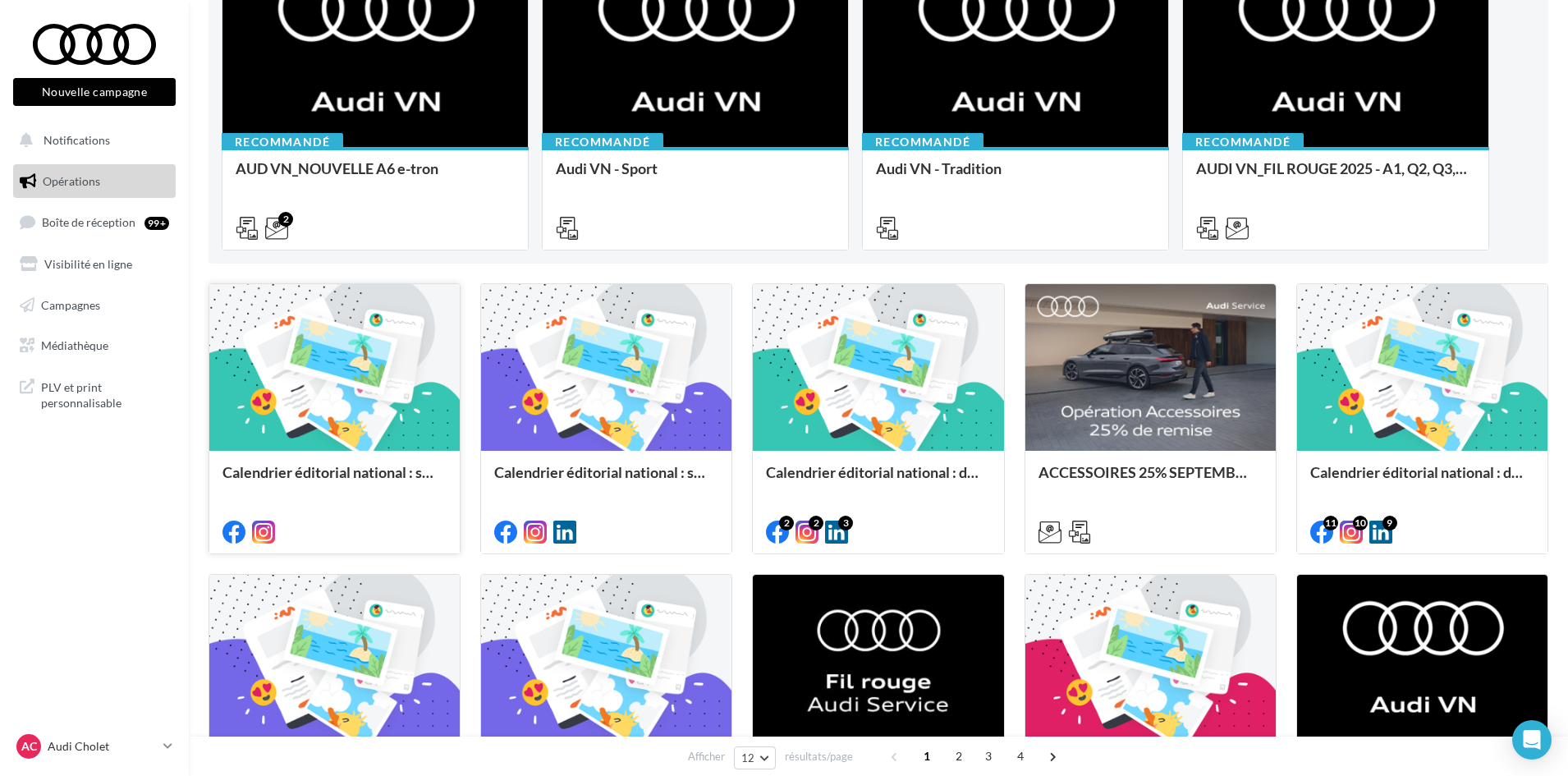
click at [384, 517] on div at bounding box center [334, 530] width 250 height 46
click at [347, 464] on div "Calendrier éditorial national : semaine du 15.09 au 21.09" at bounding box center [334, 480] width 224 height 33
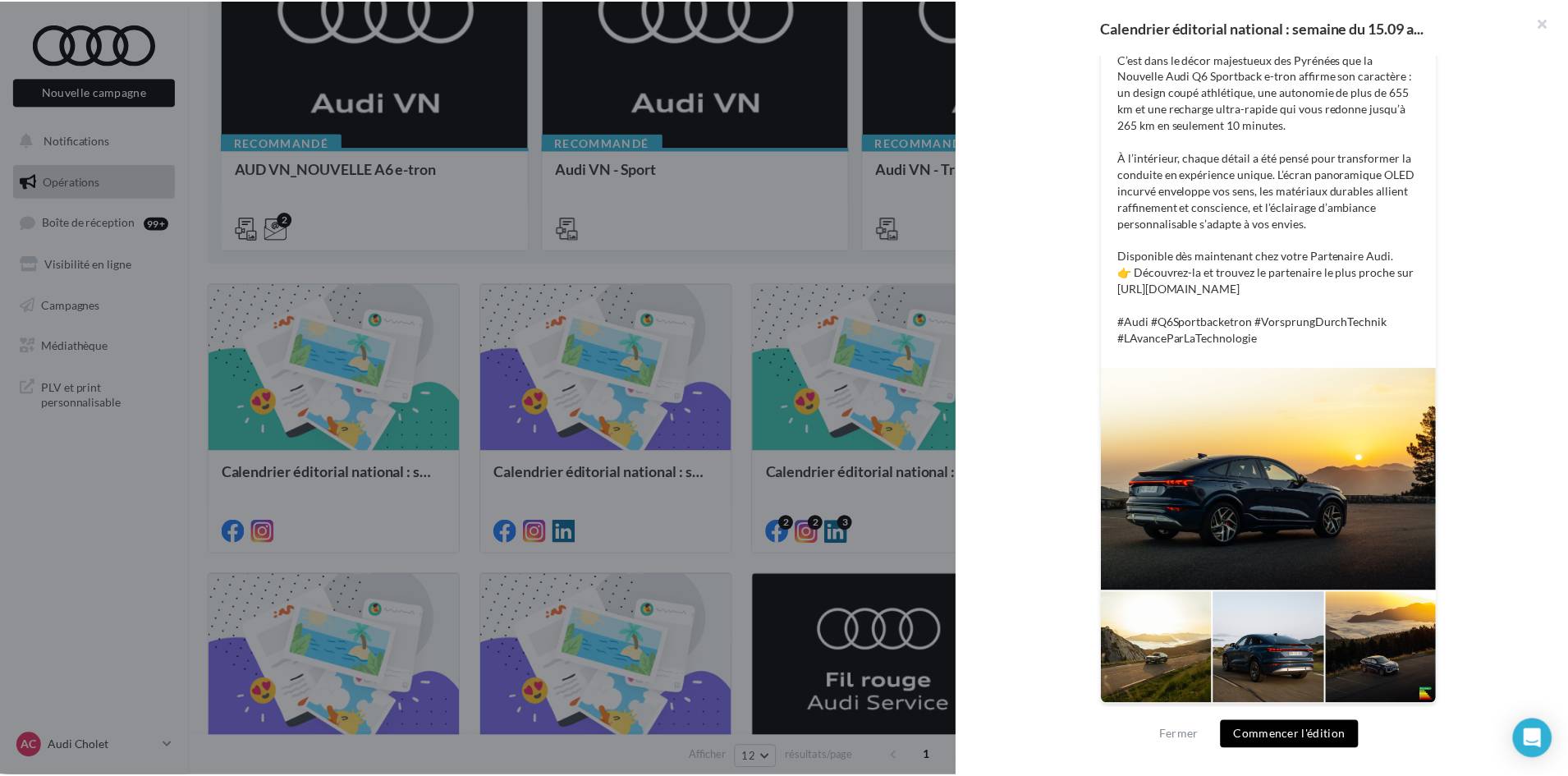
scroll to position [374, 0]
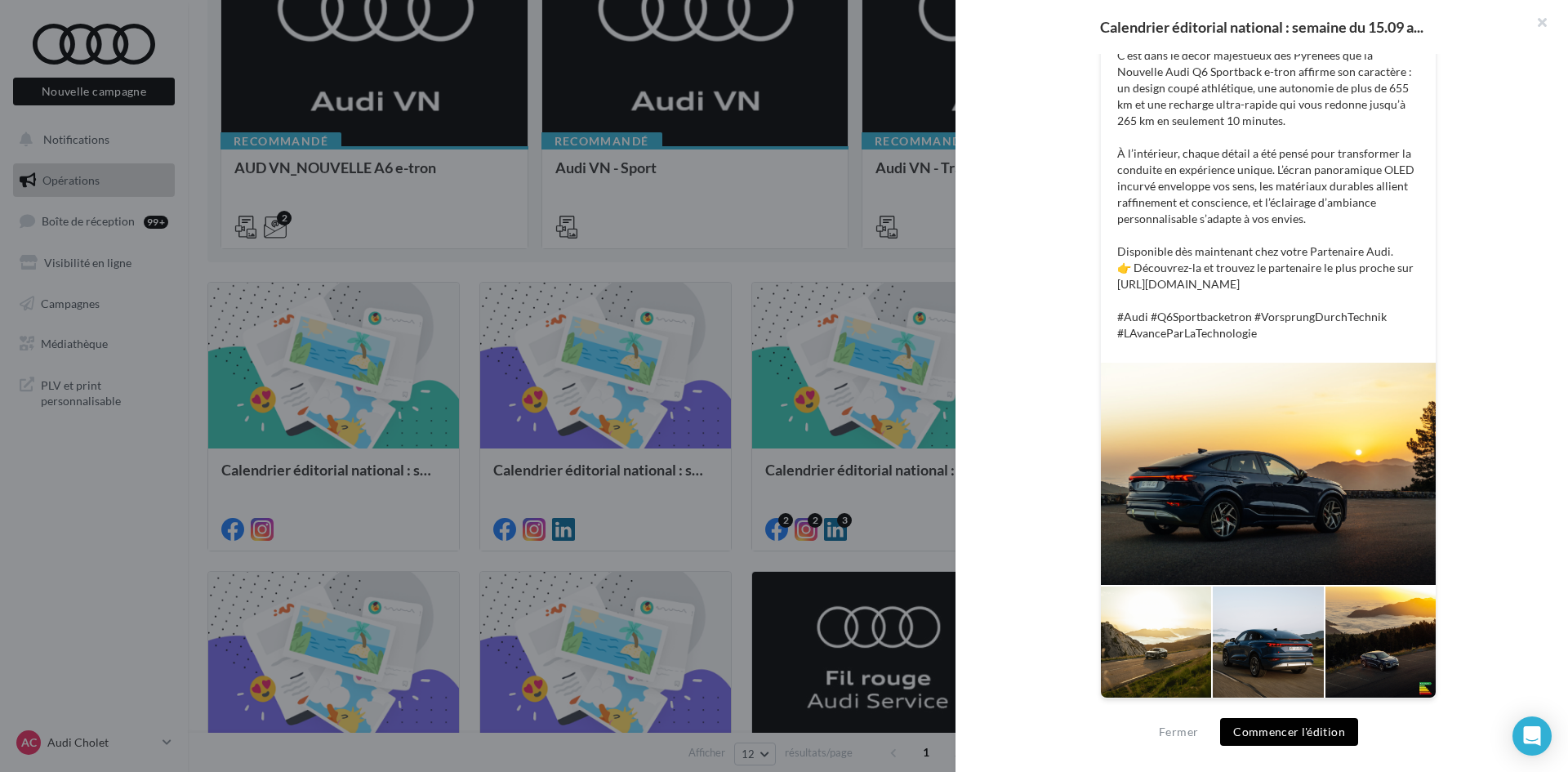
click at [734, 319] on div at bounding box center [784, 386] width 1568 height 772
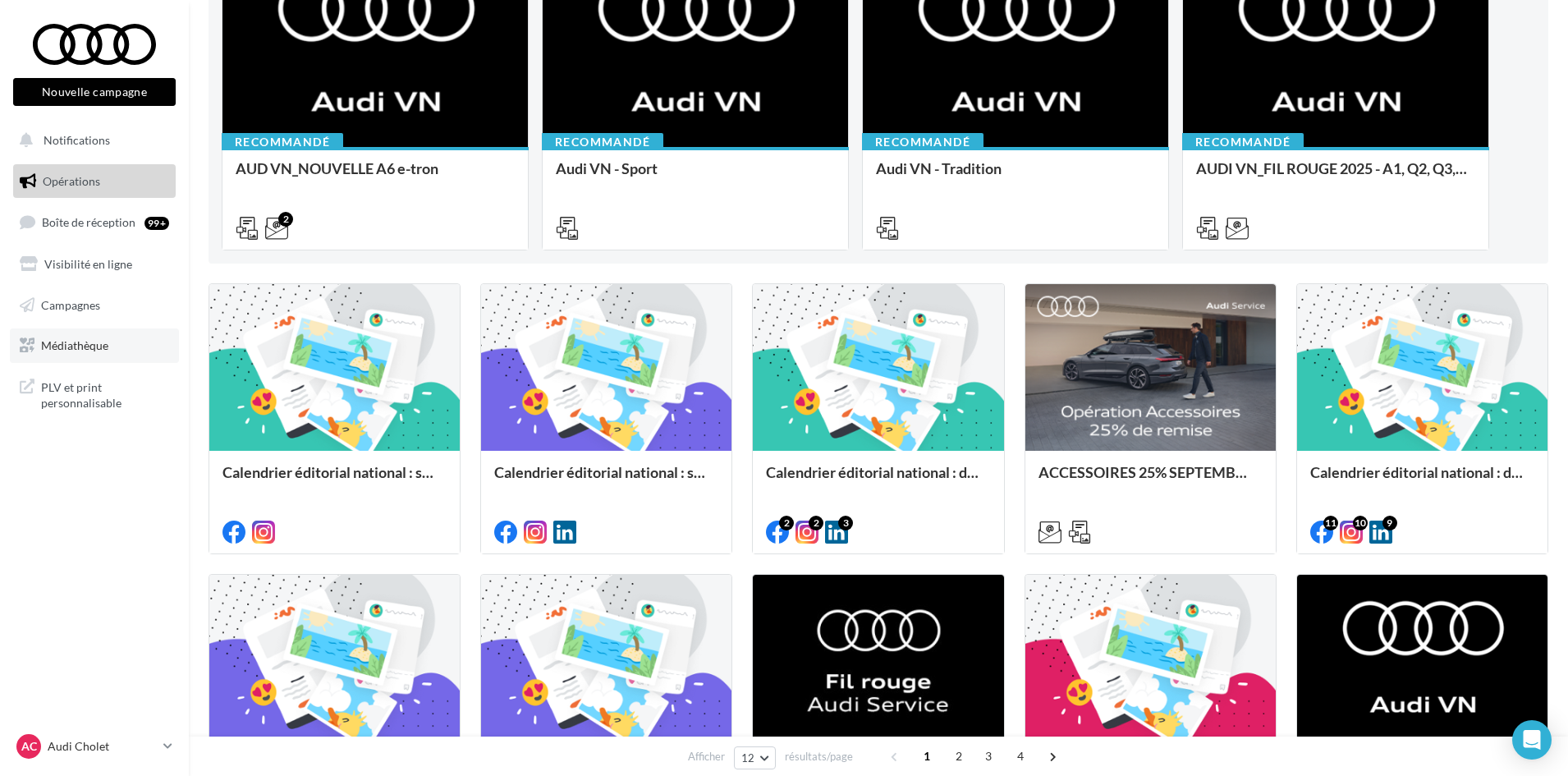
click at [86, 335] on link "Médiathèque" at bounding box center [94, 345] width 169 height 34
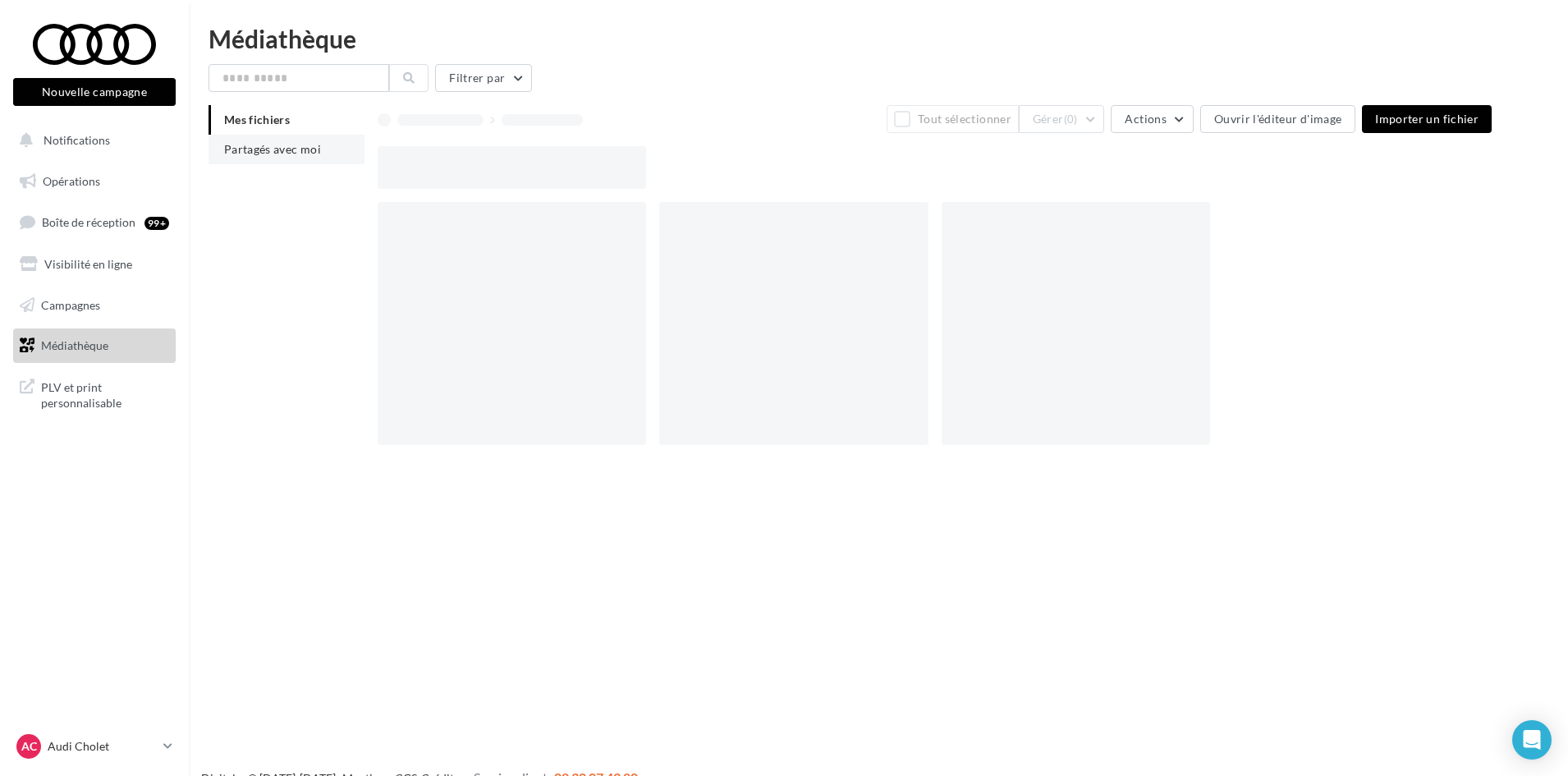
click at [290, 159] on li "Partagés avec moi" at bounding box center [286, 150] width 156 height 30
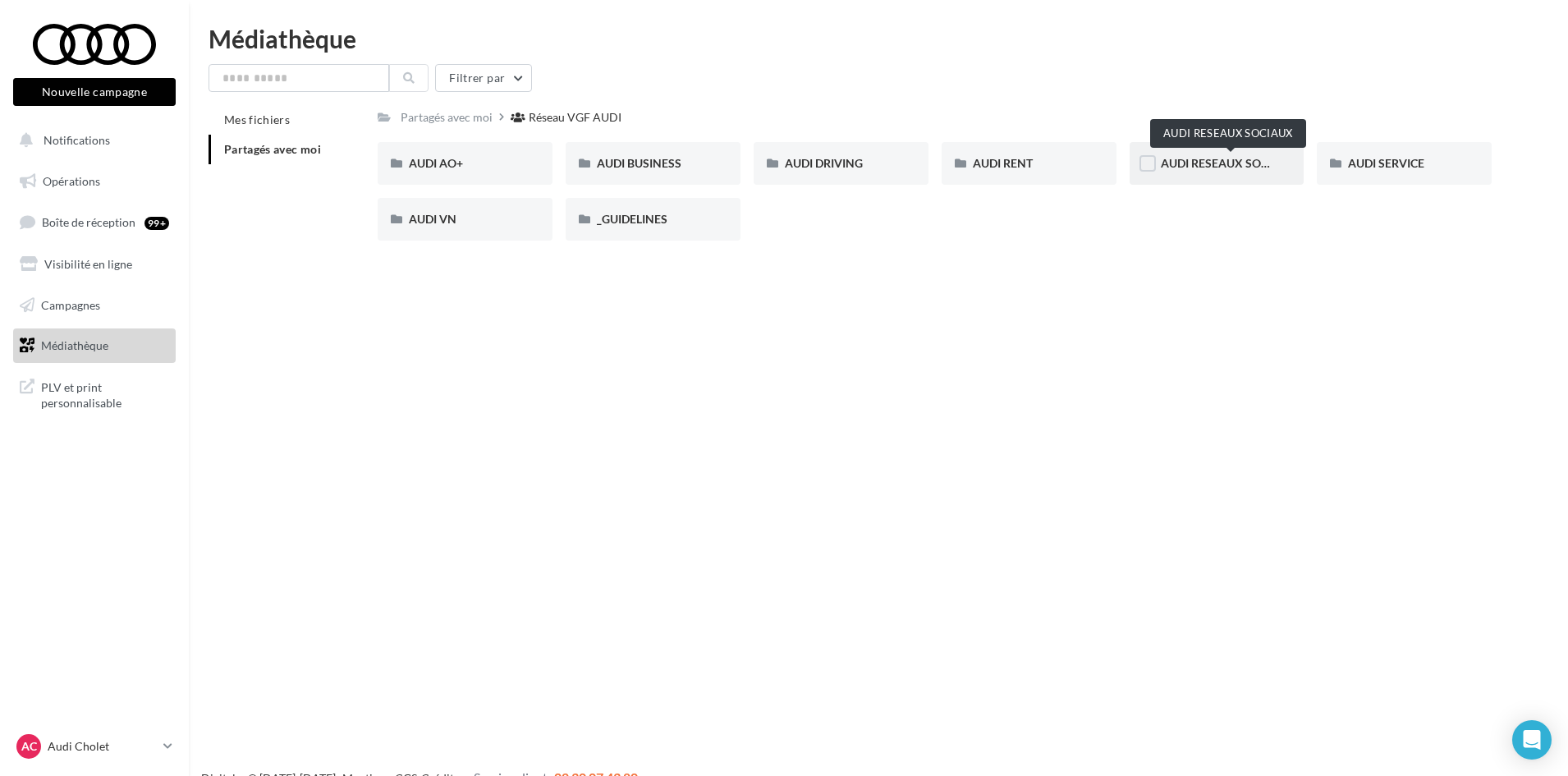
click at [1235, 170] on span "AUDI RESEAUX SOCIAUX" at bounding box center [1227, 162] width 135 height 14
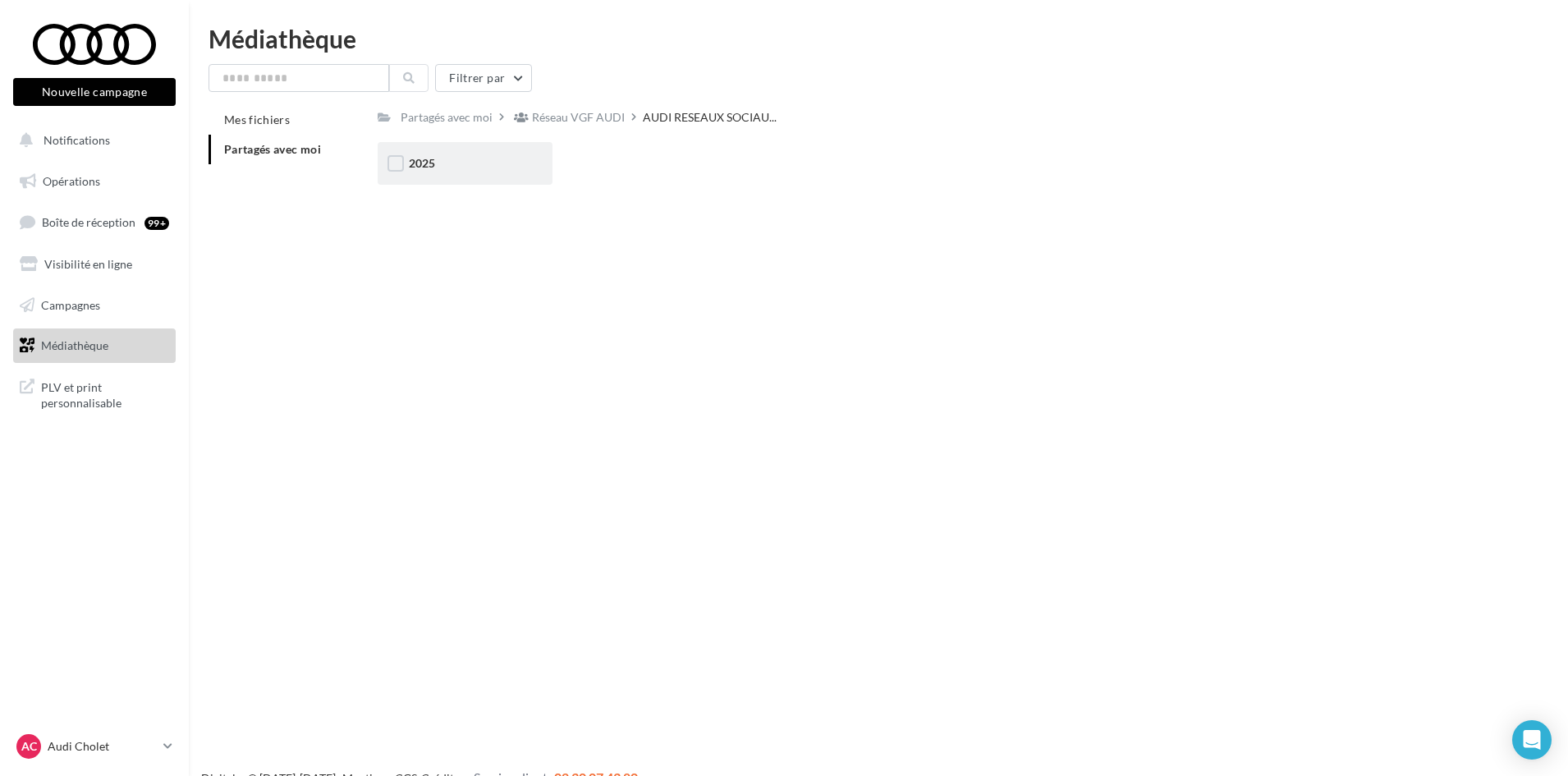
click at [421, 178] on div "2025" at bounding box center [465, 163] width 175 height 43
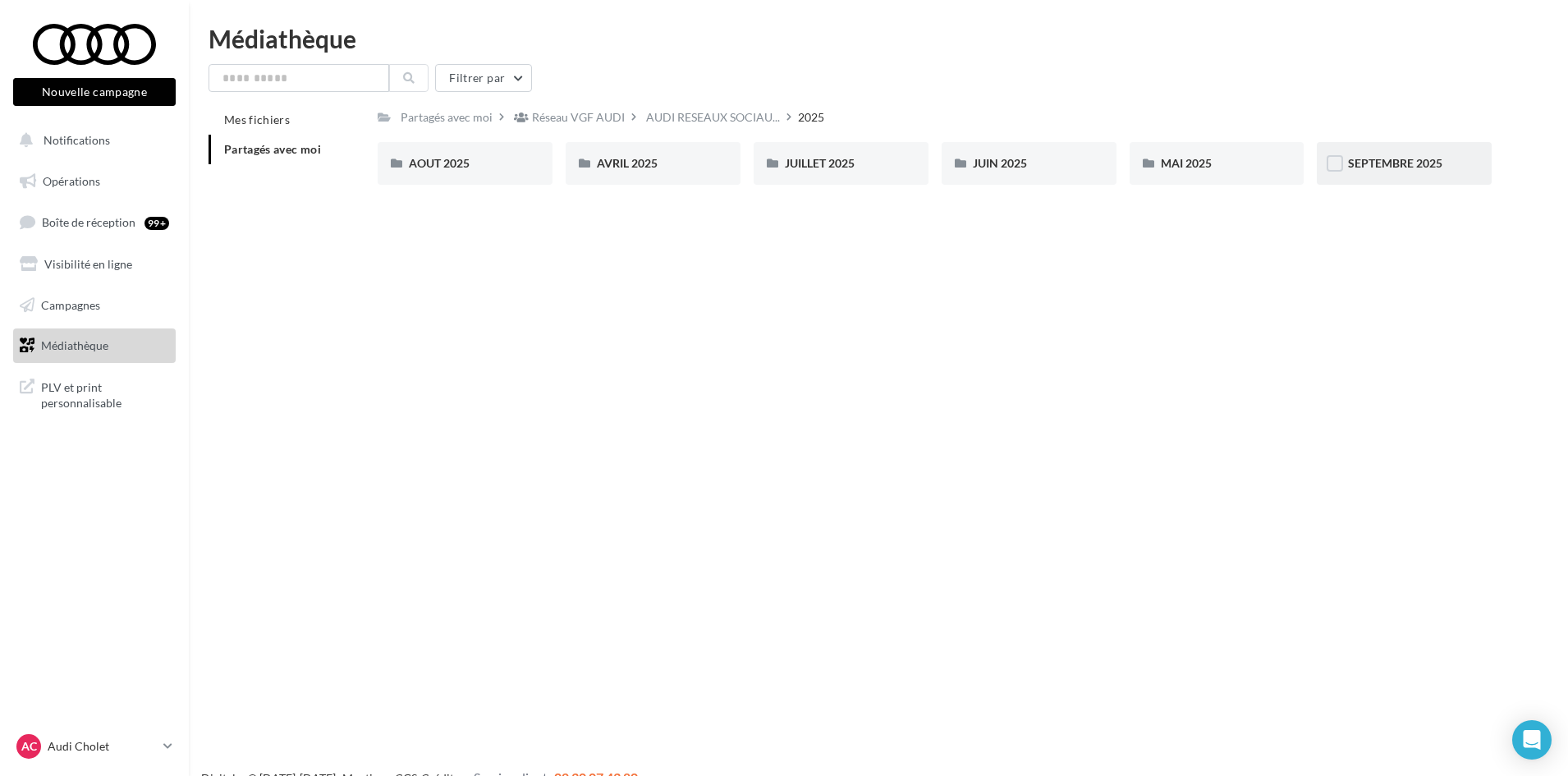
click at [1369, 149] on div "SEPTEMBRE 2025" at bounding box center [1403, 163] width 175 height 43
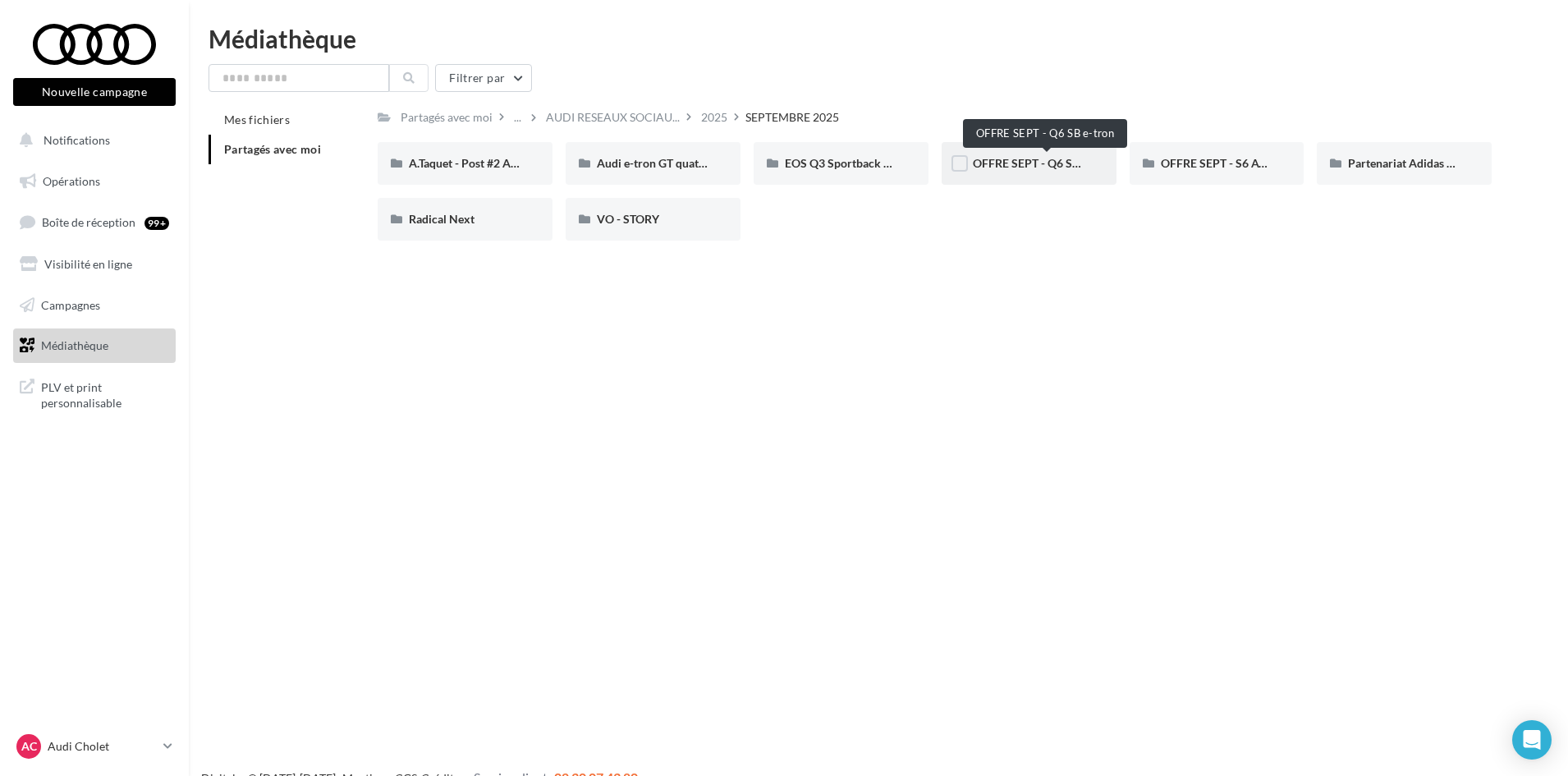
click at [1060, 157] on span "OFFRE SEPT - Q6 SB e-tron" at bounding box center [1043, 162] width 141 height 14
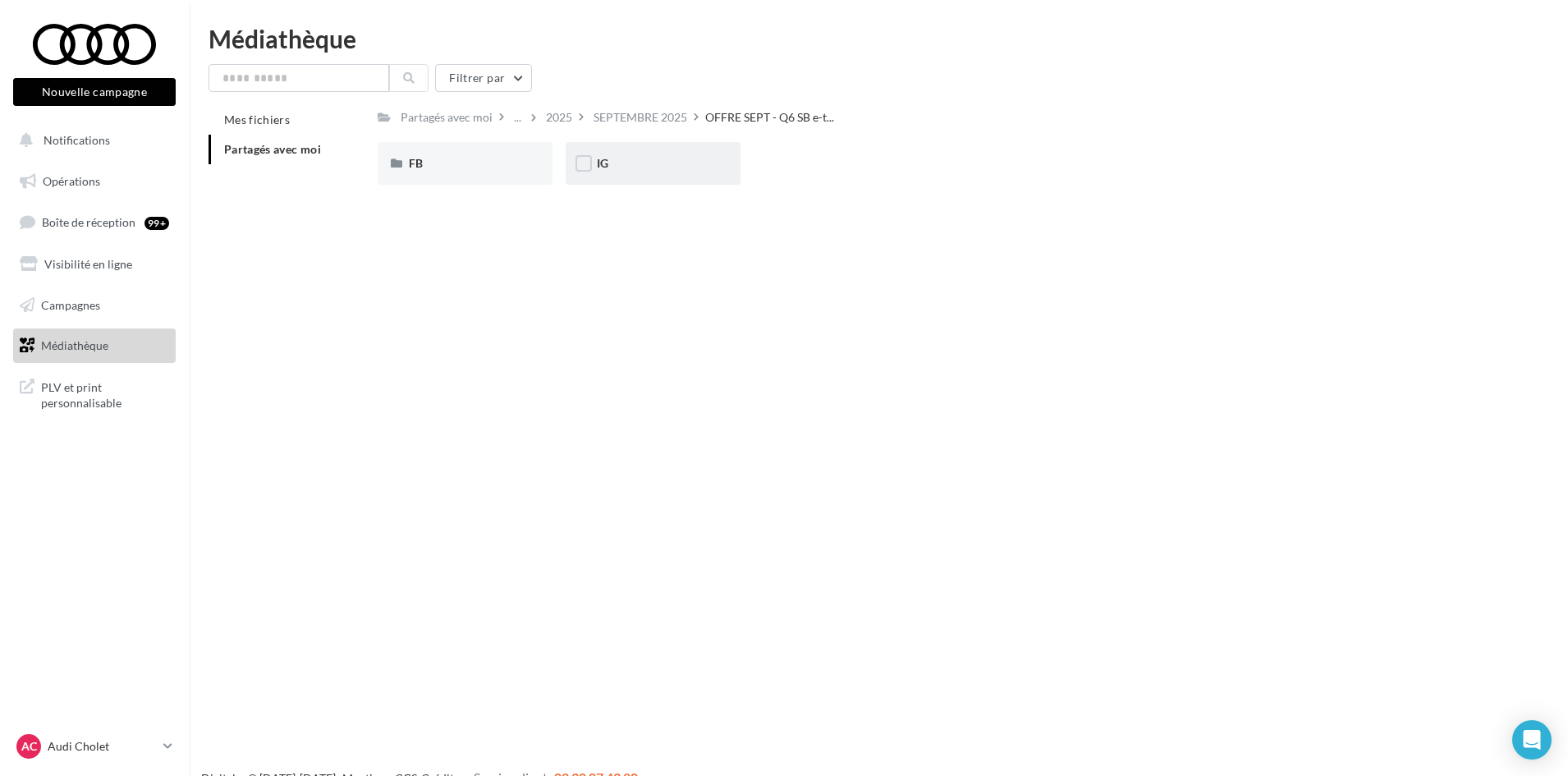
click at [723, 149] on div "IG" at bounding box center [653, 163] width 175 height 43
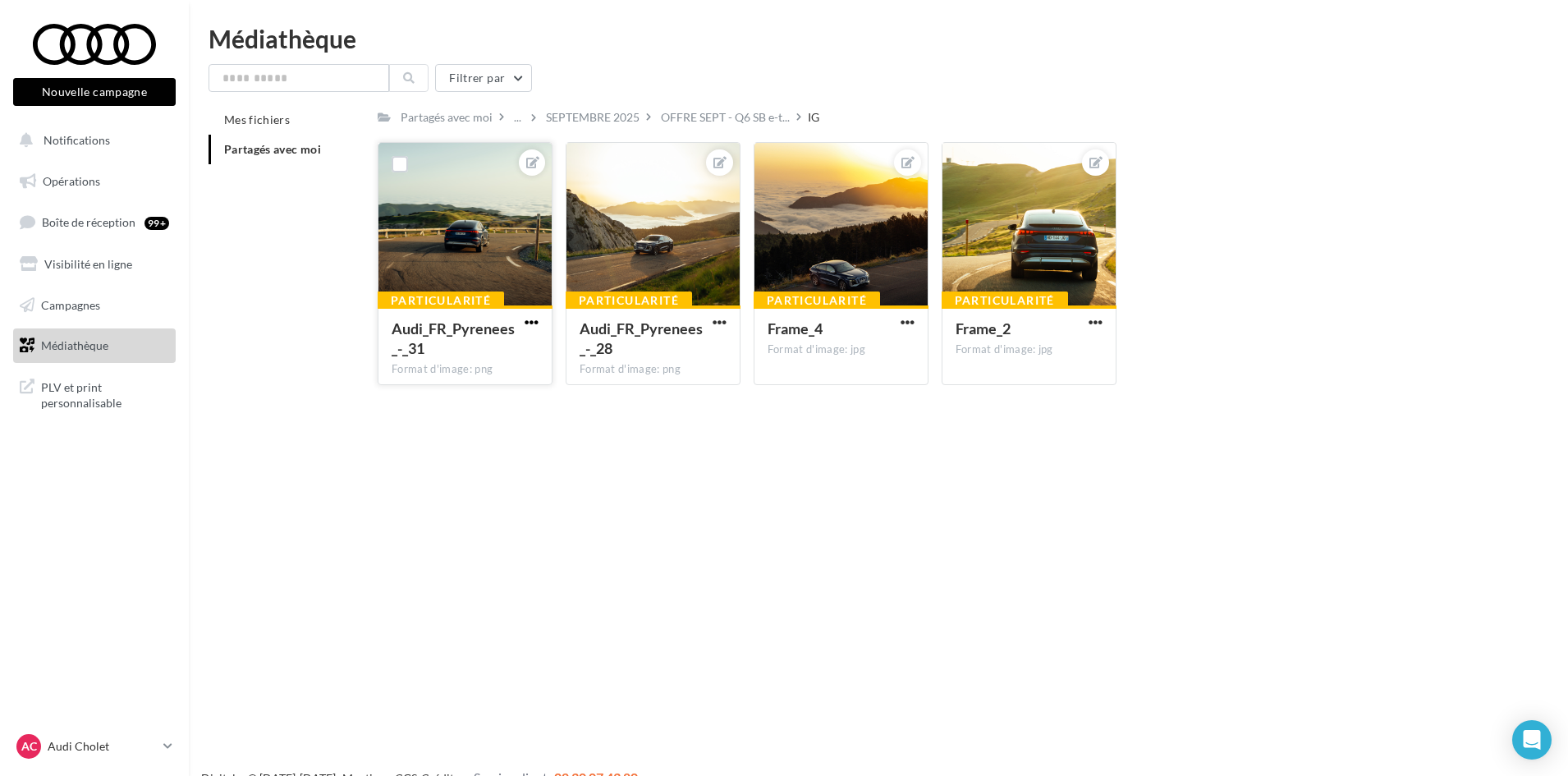
click at [531, 323] on span "button" at bounding box center [531, 322] width 14 height 14
drag, startPoint x: 447, startPoint y: 389, endPoint x: 469, endPoint y: 393, distance: 22.4
click at [446, 389] on button "Télécharger" at bounding box center [455, 397] width 173 height 43
click at [710, 321] on button "button" at bounding box center [719, 324] width 21 height 16
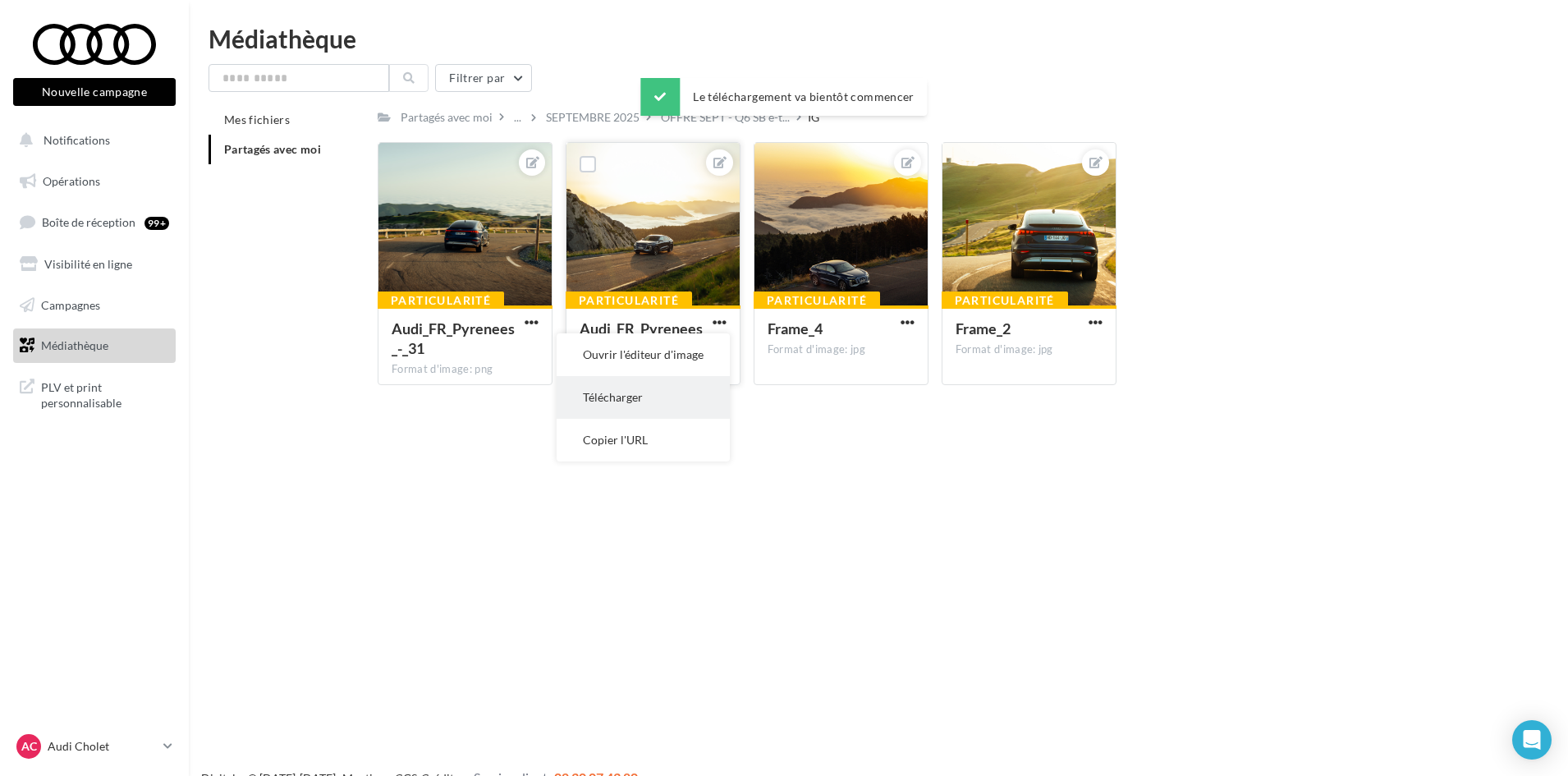
click at [673, 398] on button "Télécharger" at bounding box center [643, 397] width 173 height 43
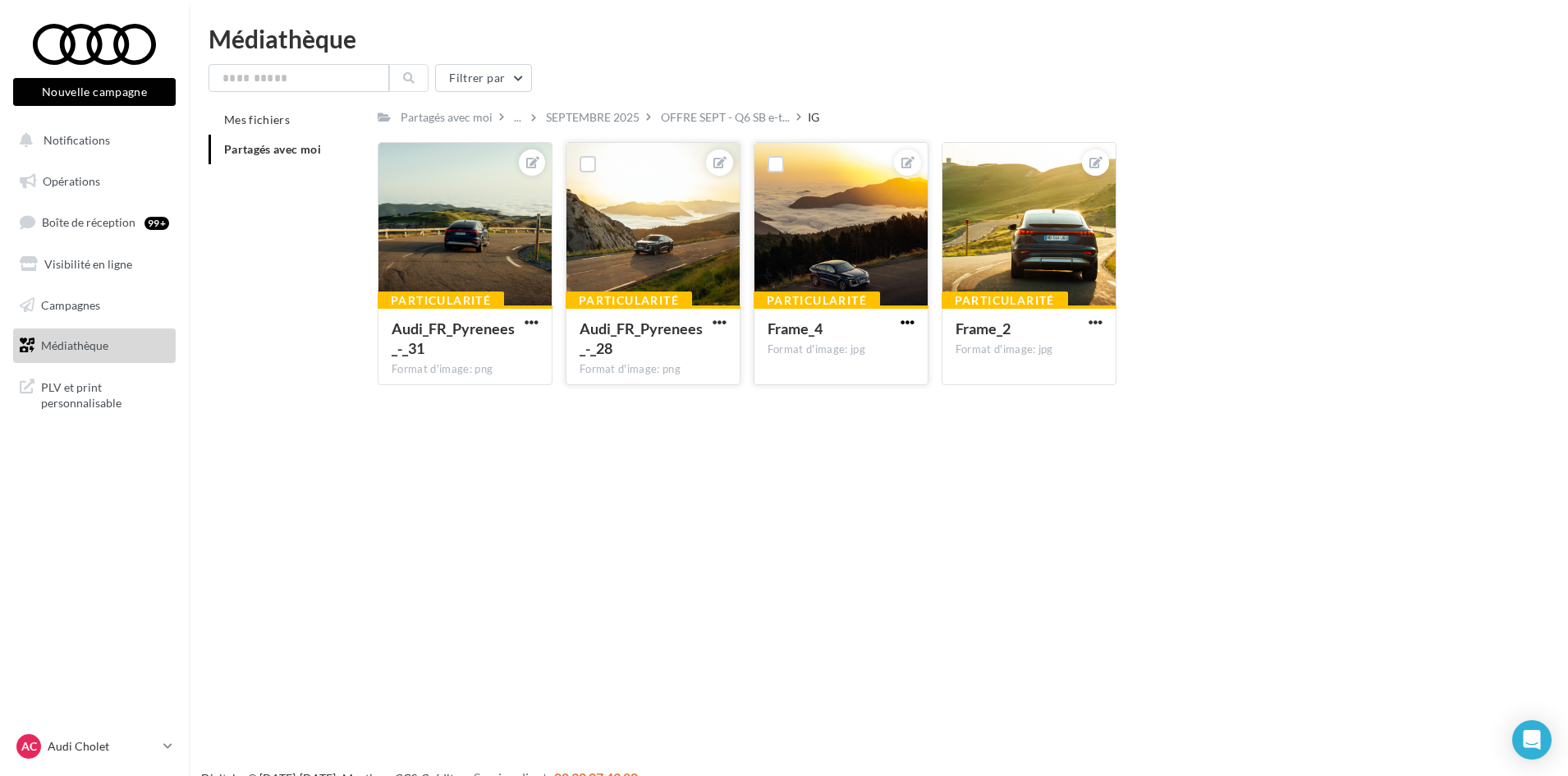
click at [907, 325] on span "button" at bounding box center [906, 322] width 14 height 14
click at [863, 394] on button "Télécharger" at bounding box center [830, 397] width 173 height 43
click at [1089, 325] on span "button" at bounding box center [1095, 322] width 14 height 14
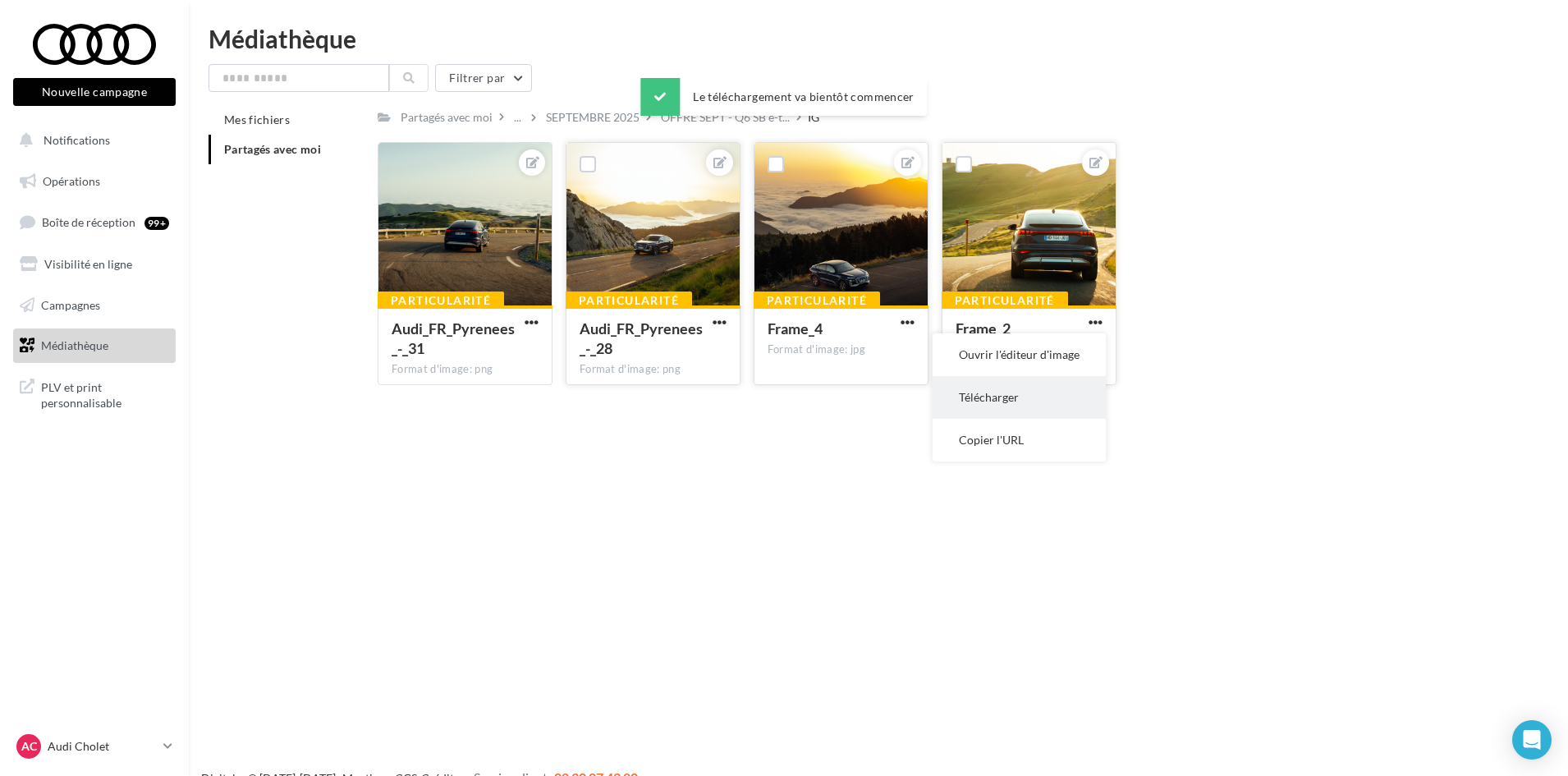
click at [1019, 393] on button "Télécharger" at bounding box center [1019, 397] width 173 height 43
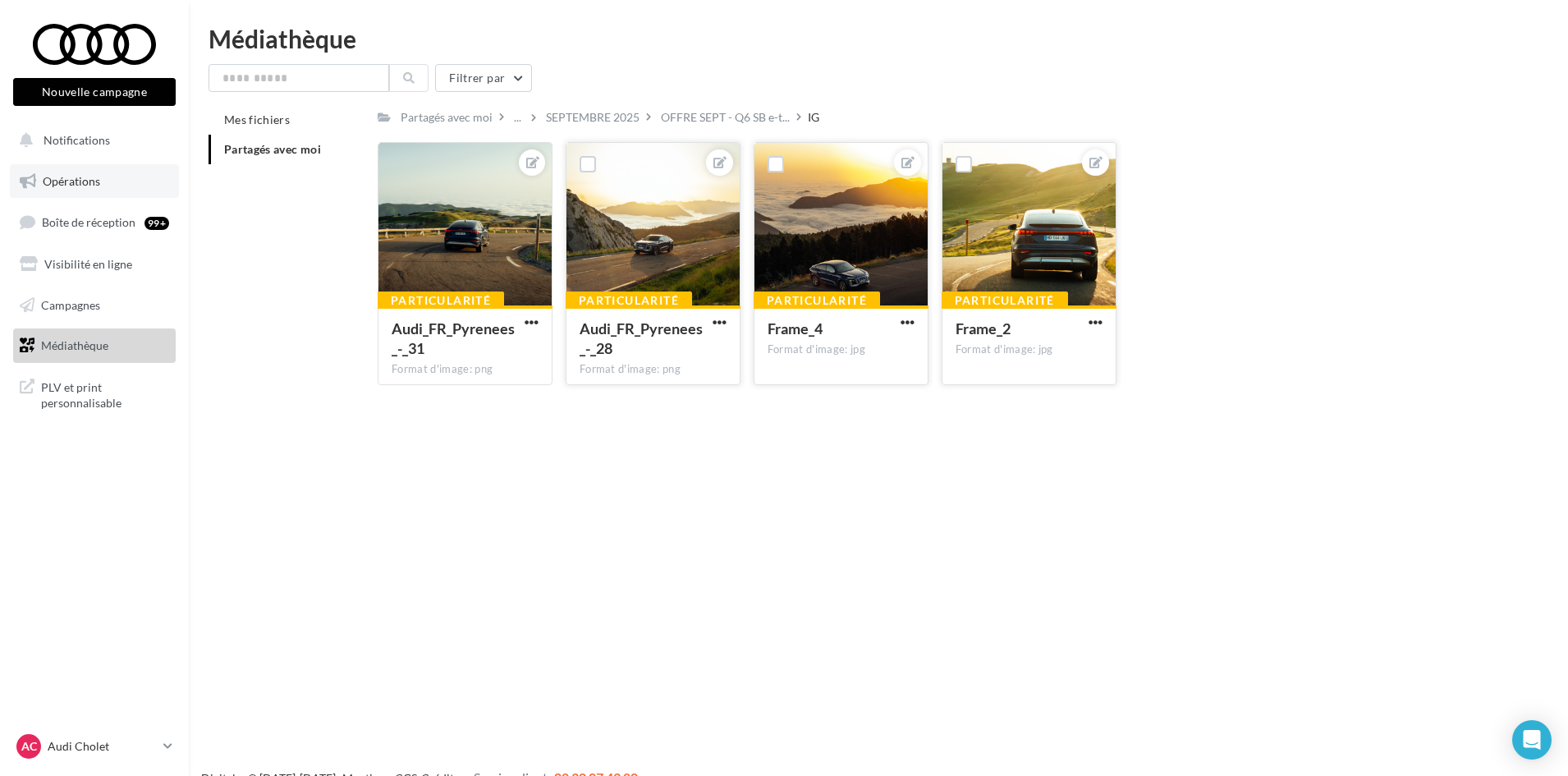
click at [82, 174] on span "Opérations" at bounding box center [71, 180] width 57 height 14
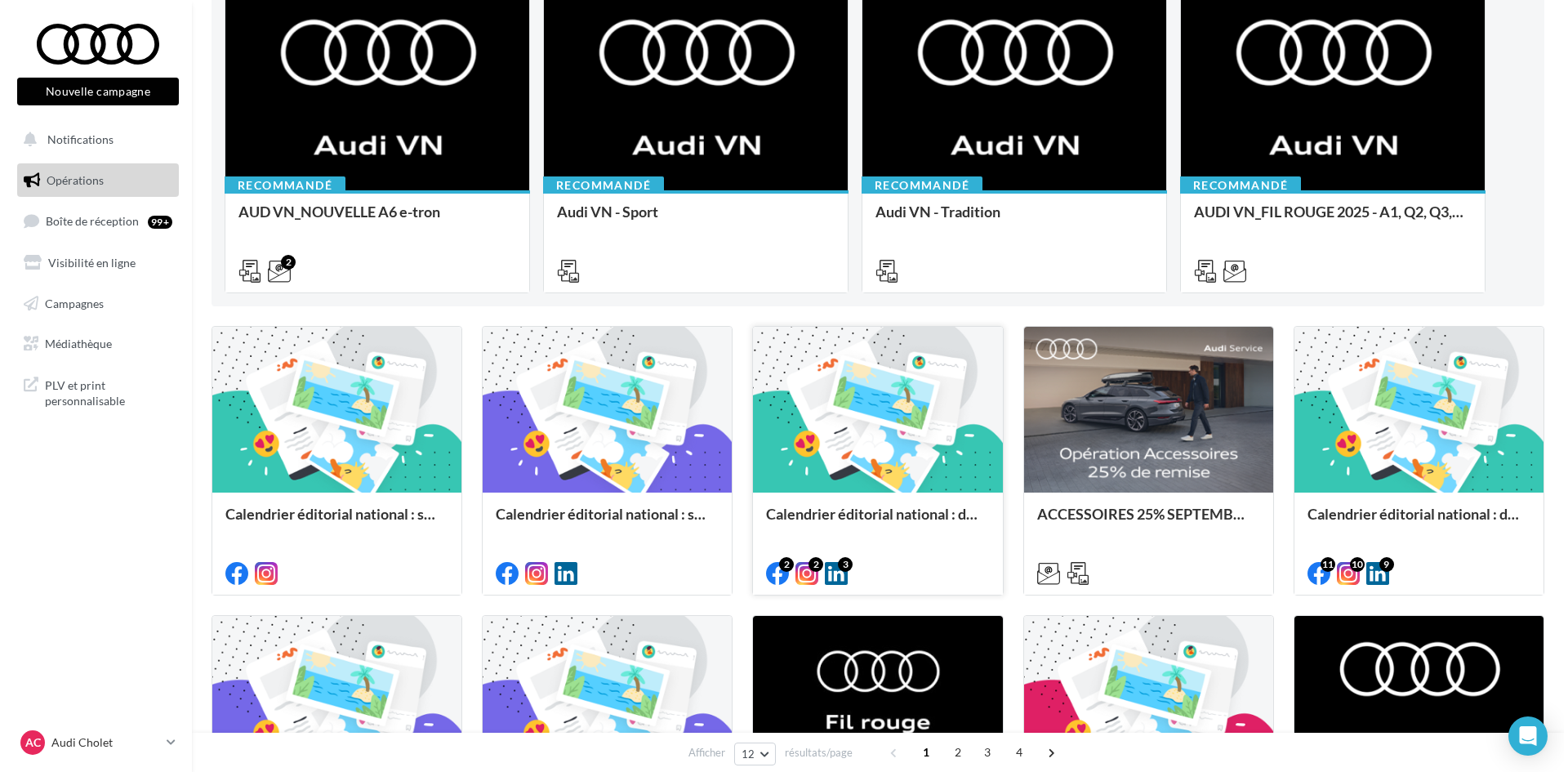
scroll to position [326, 0]
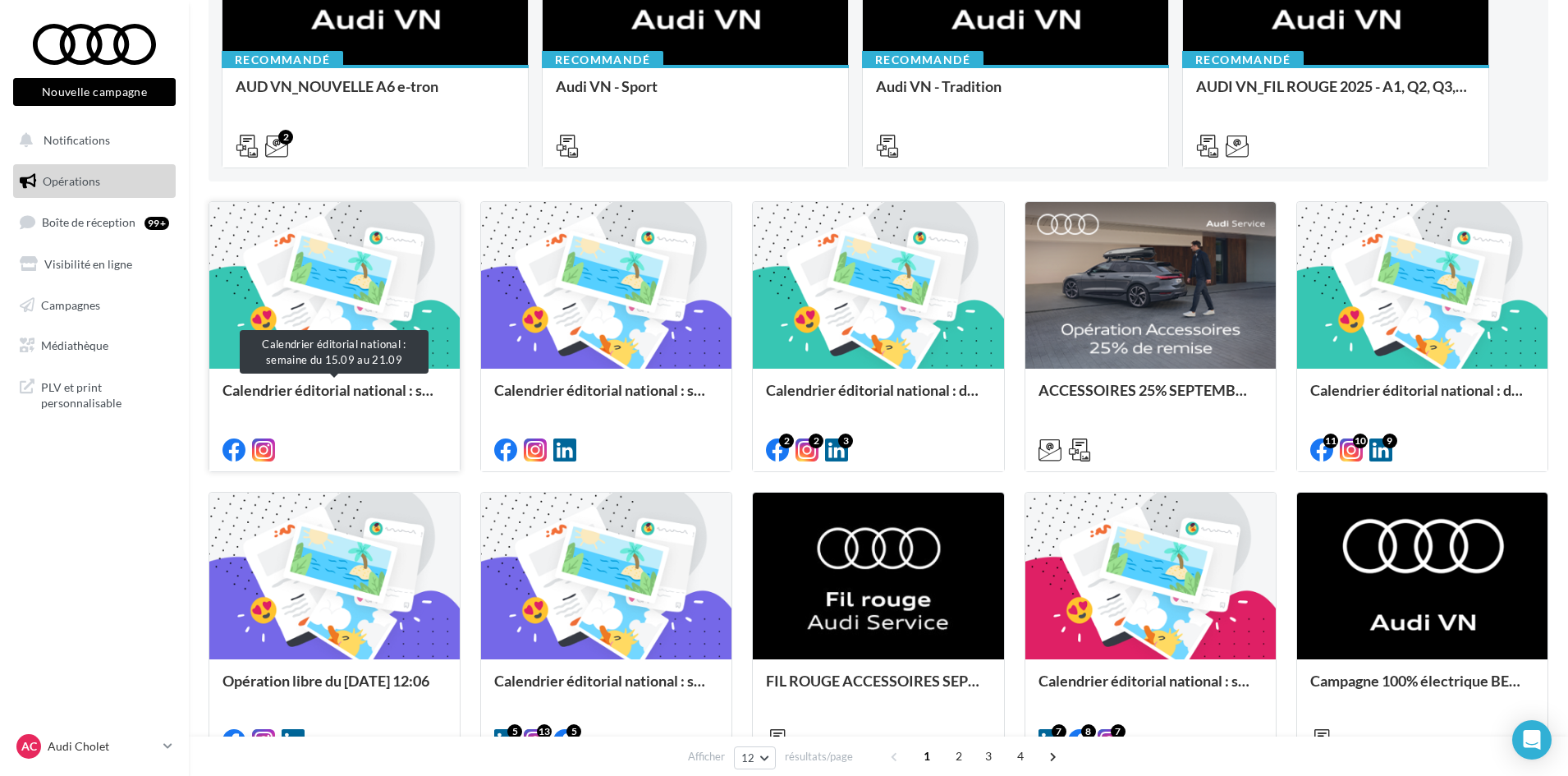
click at [305, 387] on div "Calendrier éditorial national : semaine du 15.09 au 21.09" at bounding box center [334, 398] width 224 height 33
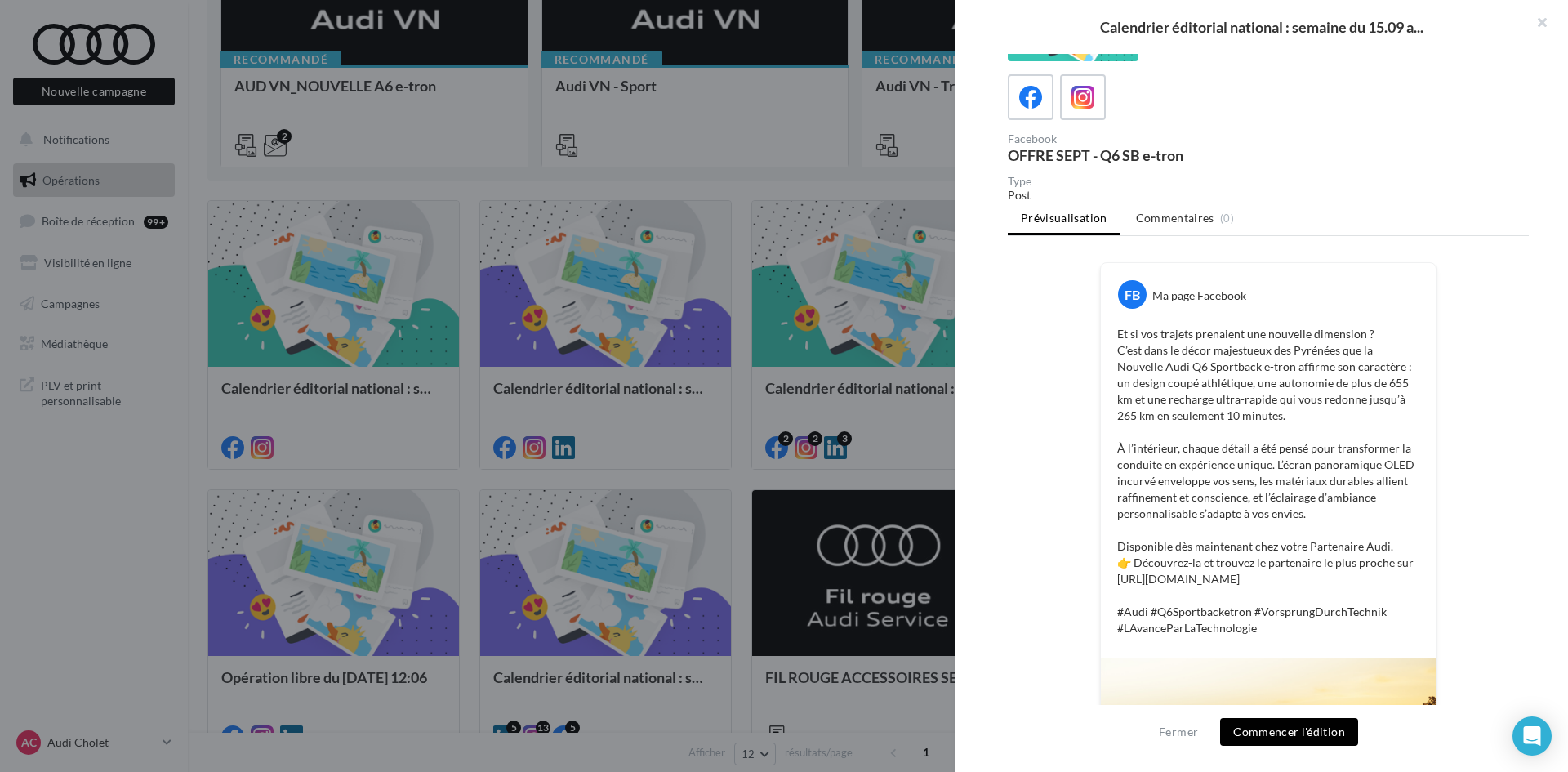
scroll to position [0, 0]
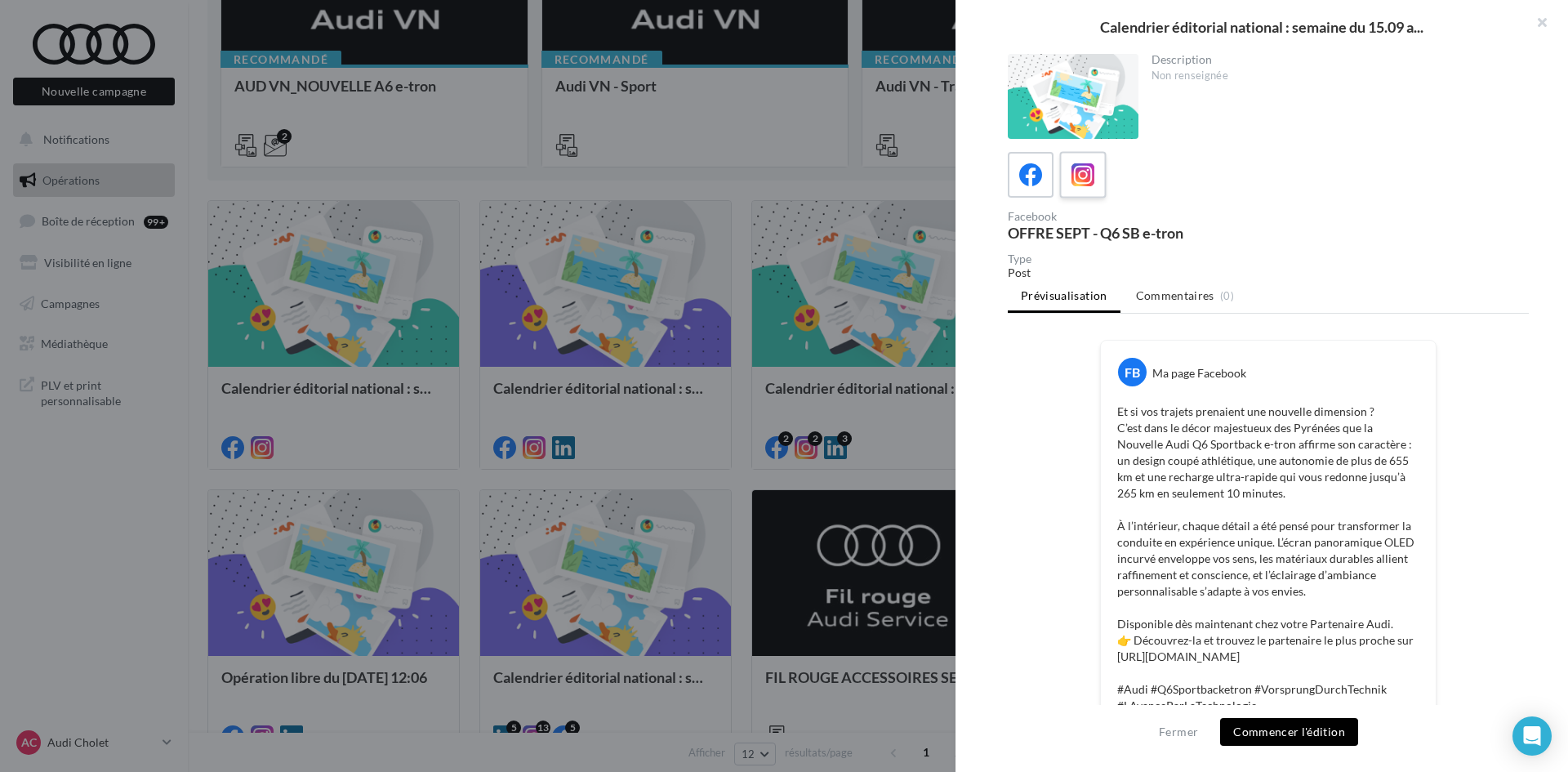
click at [1075, 181] on icon at bounding box center [1083, 175] width 23 height 23
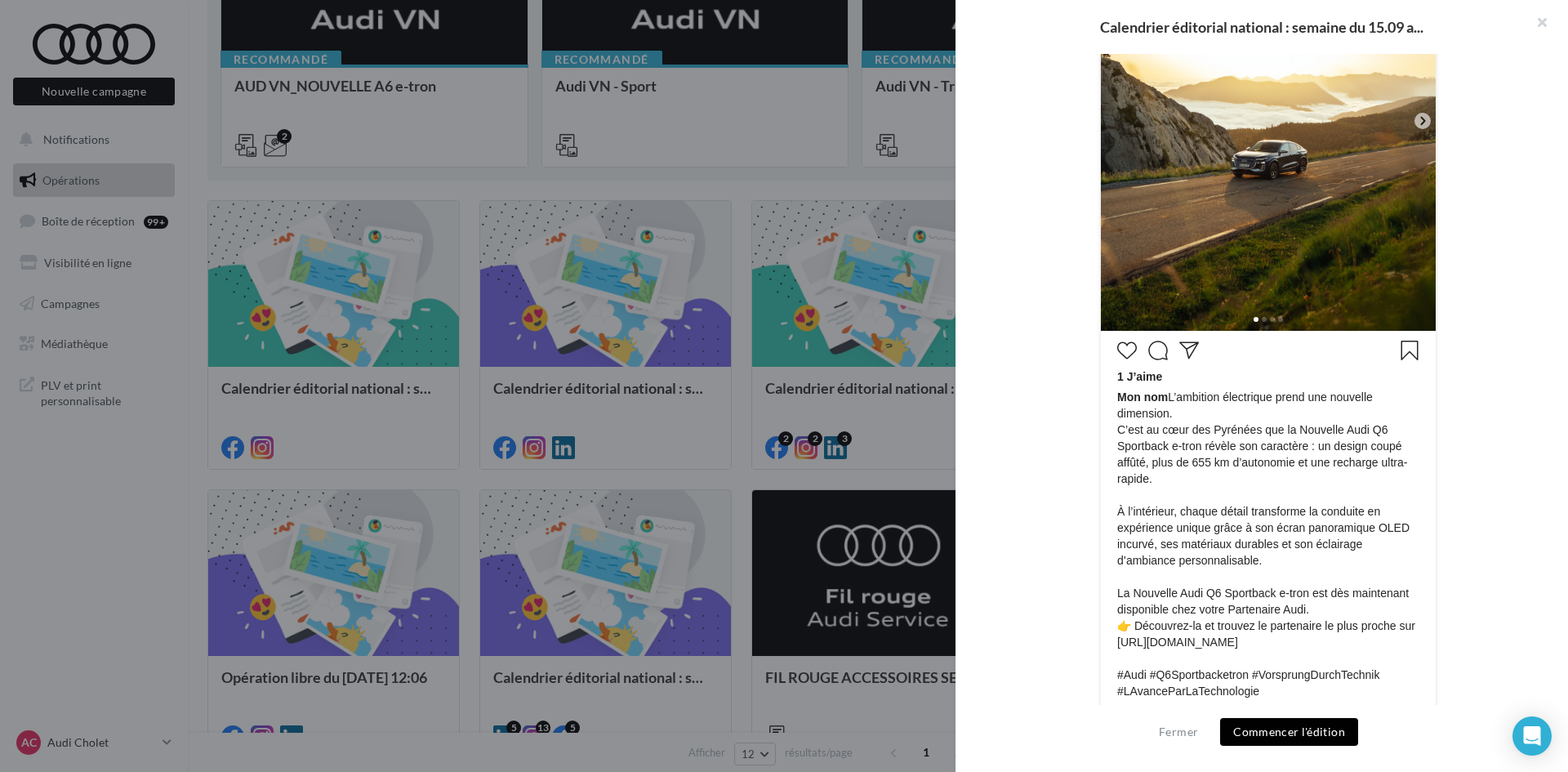
scroll to position [574, 0]
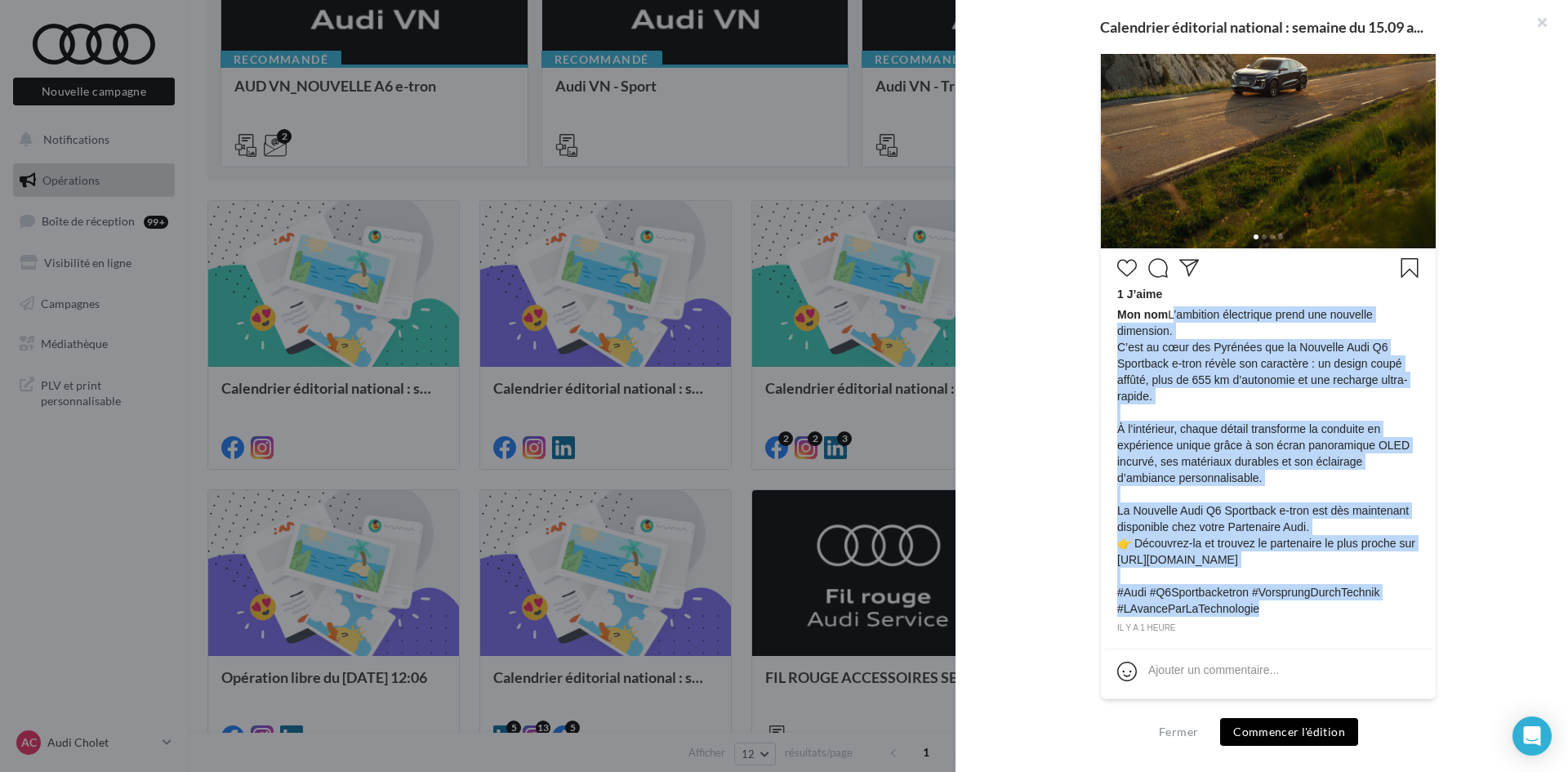
drag, startPoint x: 1257, startPoint y: 608, endPoint x: 1168, endPoint y: 317, distance: 304.3
click at [1168, 317] on span "Mon nom L’ambition électrique prend une nouvelle dimension. C’est au cœur des P…" at bounding box center [1268, 462] width 302 height 310
copy span "L’ambition électrique prend une nouvelle dimension. C’est au cœur des Pyrénées …"
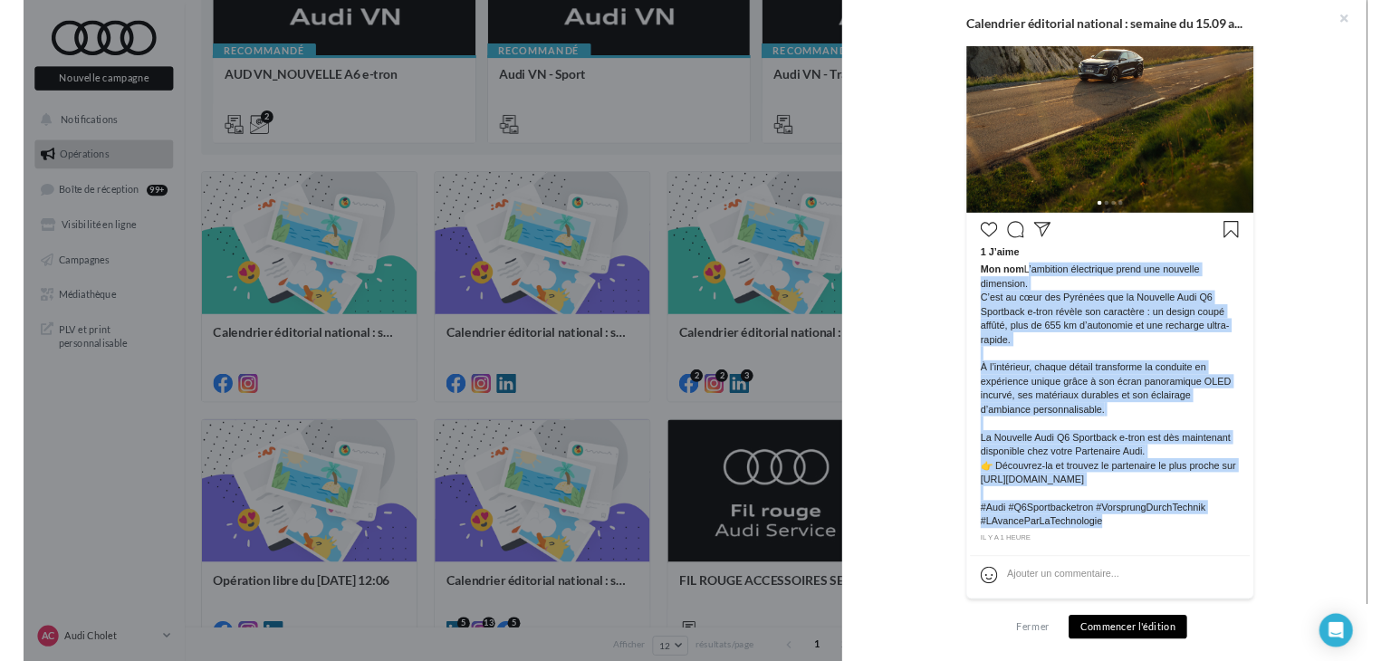
scroll to position [274, 0]
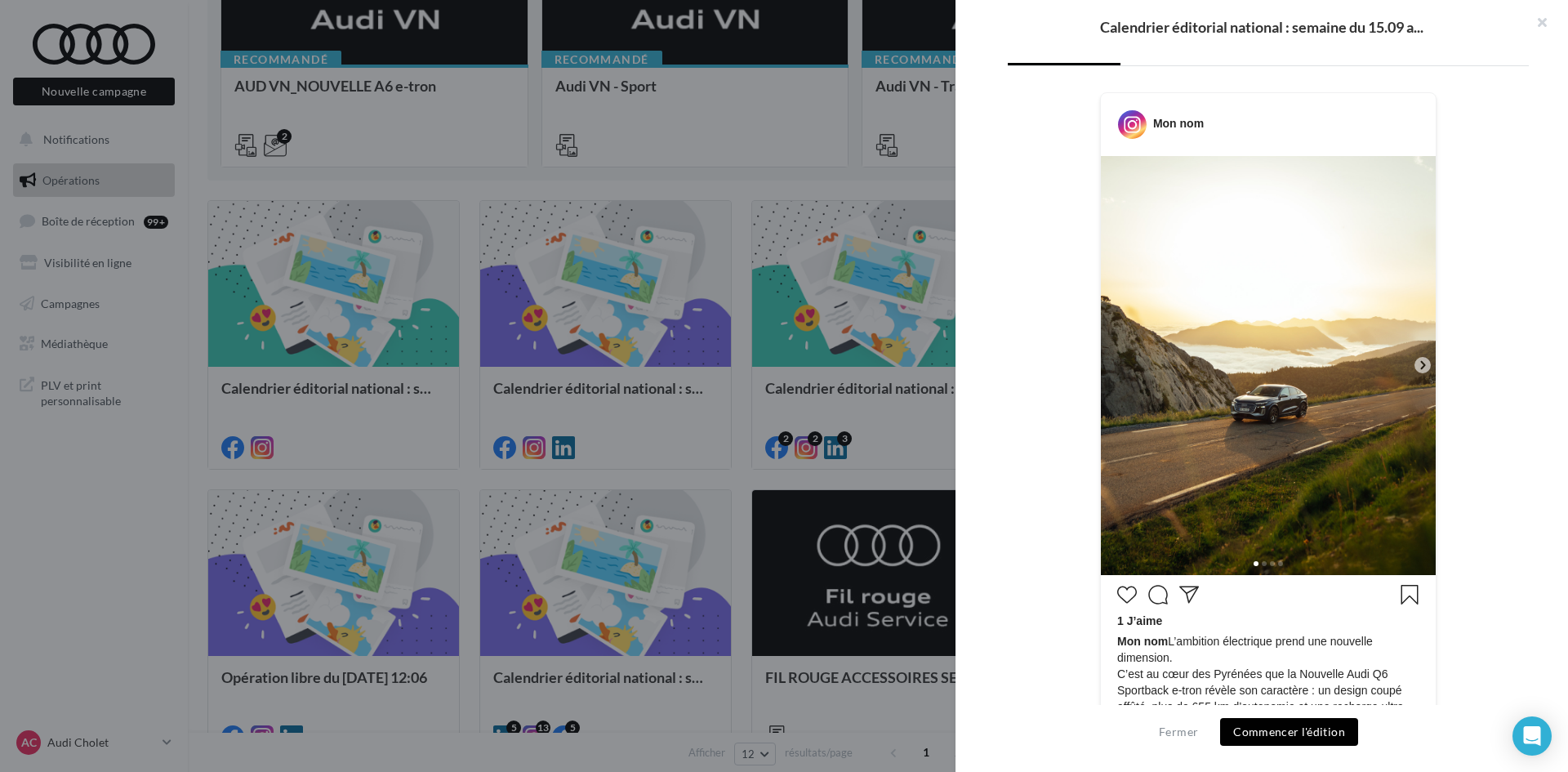
click at [1417, 364] on icon at bounding box center [1422, 365] width 14 height 14
click at [1261, 562] on span at bounding box center [1263, 563] width 5 height 5
click at [1270, 562] on span at bounding box center [1271, 563] width 5 height 5
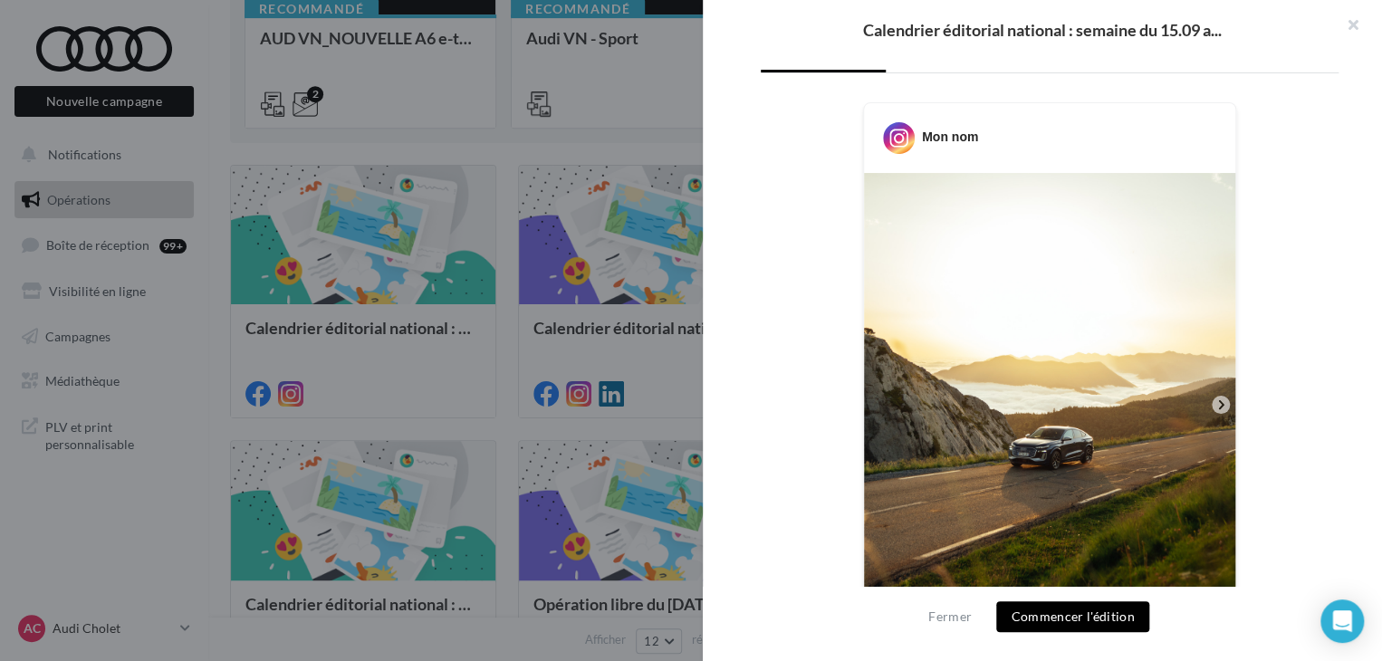
click at [235, 358] on div at bounding box center [691, 330] width 1382 height 661
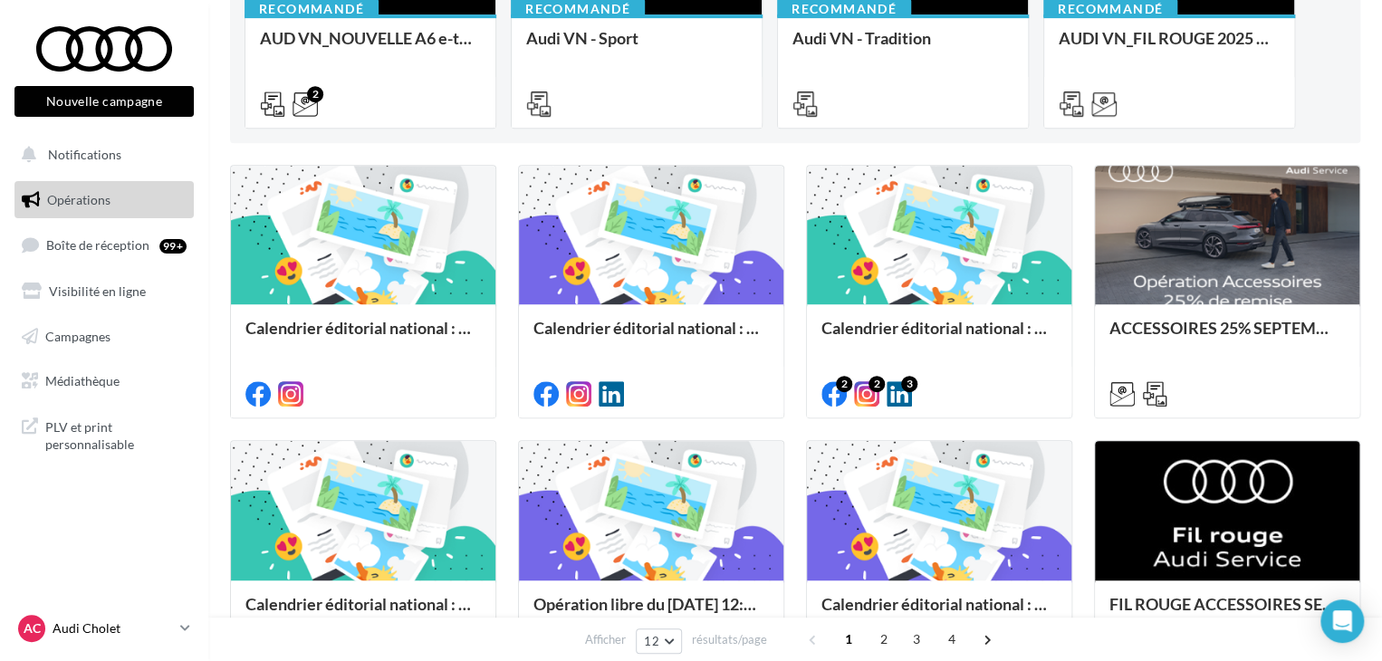
click at [183, 628] on icon at bounding box center [185, 627] width 10 height 15
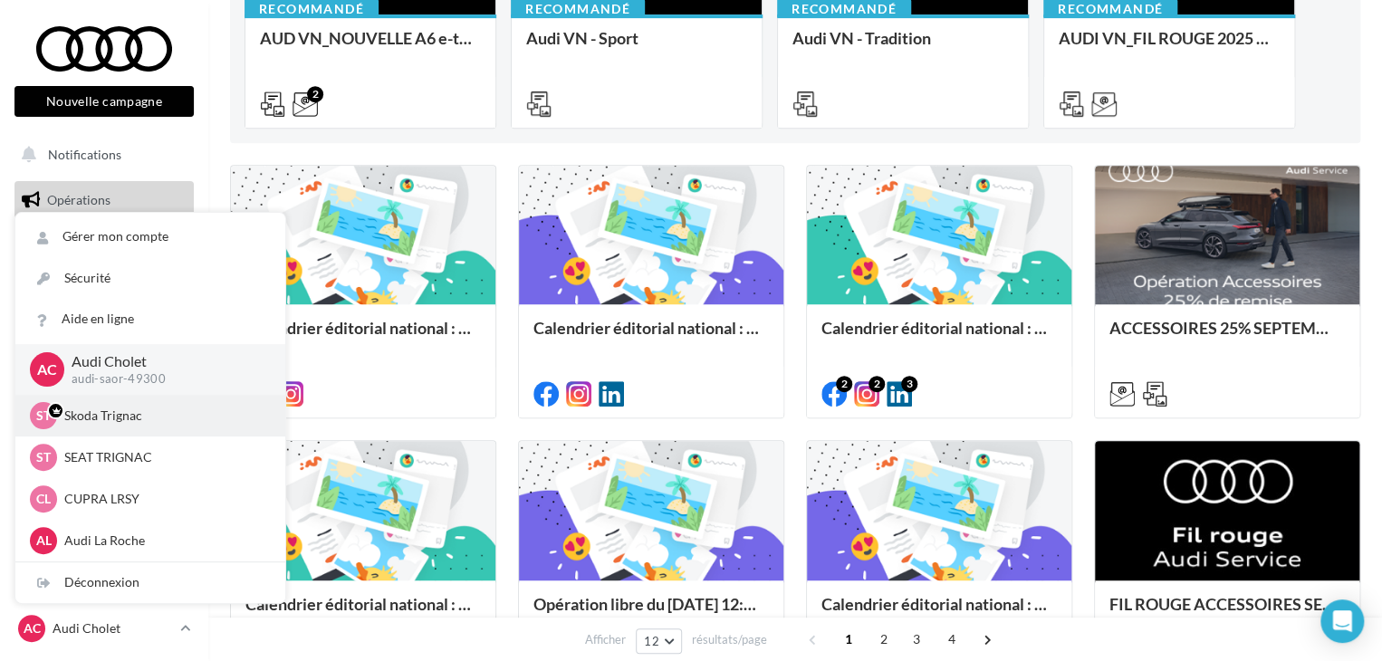
click at [150, 417] on p "Skoda Trignac" at bounding box center [163, 416] width 199 height 18
